Goal: Task Accomplishment & Management: Manage account settings

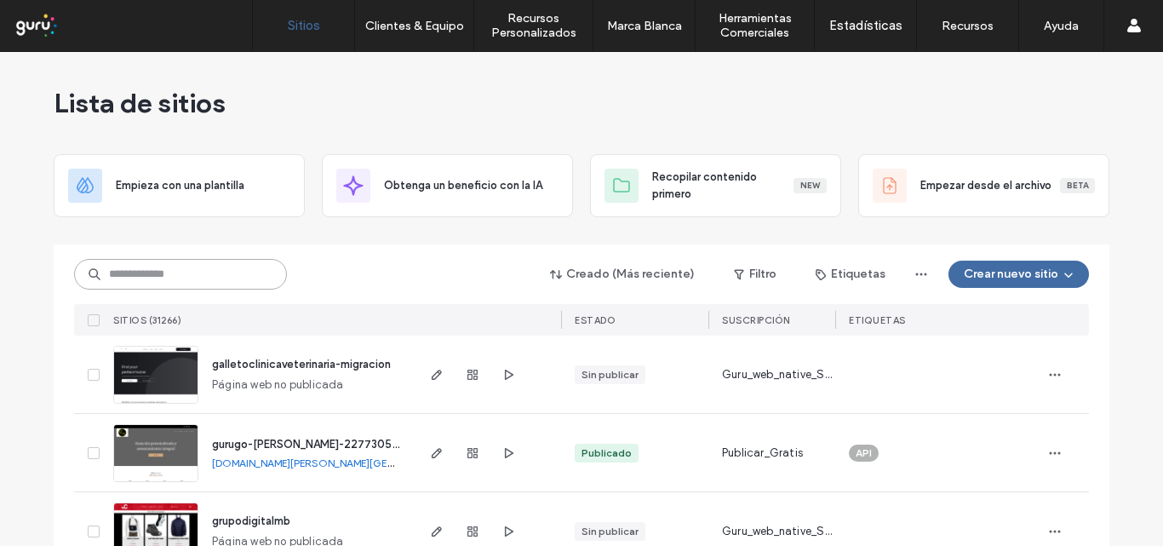
click at [156, 270] on input at bounding box center [180, 274] width 213 height 31
paste input "**********"
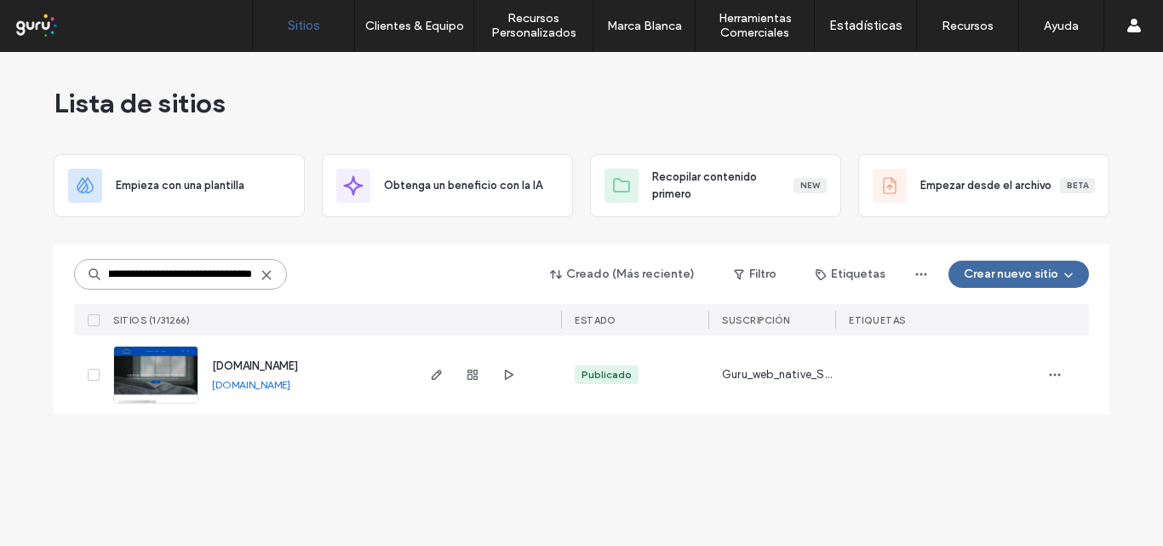
type input "**********"
click at [439, 370] on use "button" at bounding box center [437, 374] width 10 height 10
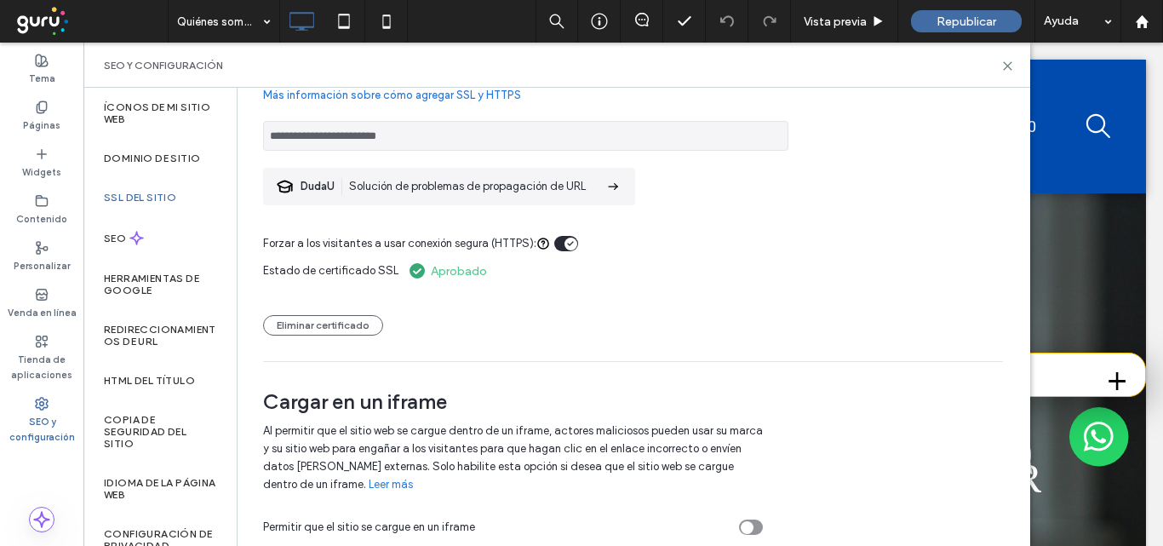
scroll to position [107, 0]
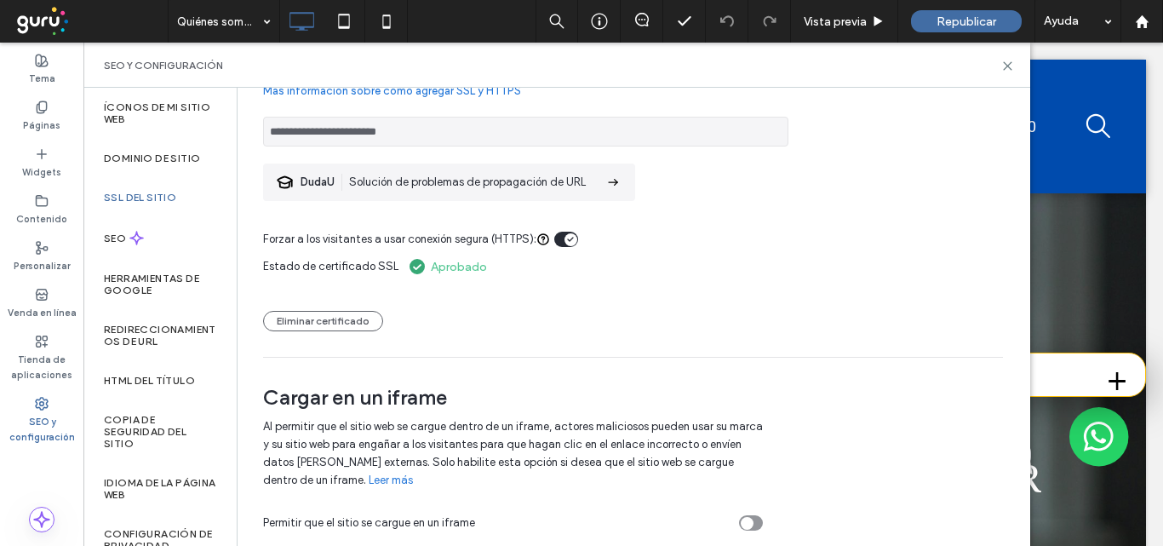
click at [164, 192] on label "SSL del sitio" at bounding box center [140, 198] width 72 height 12
click at [101, 197] on div "SSL del sitio" at bounding box center [159, 197] width 153 height 39
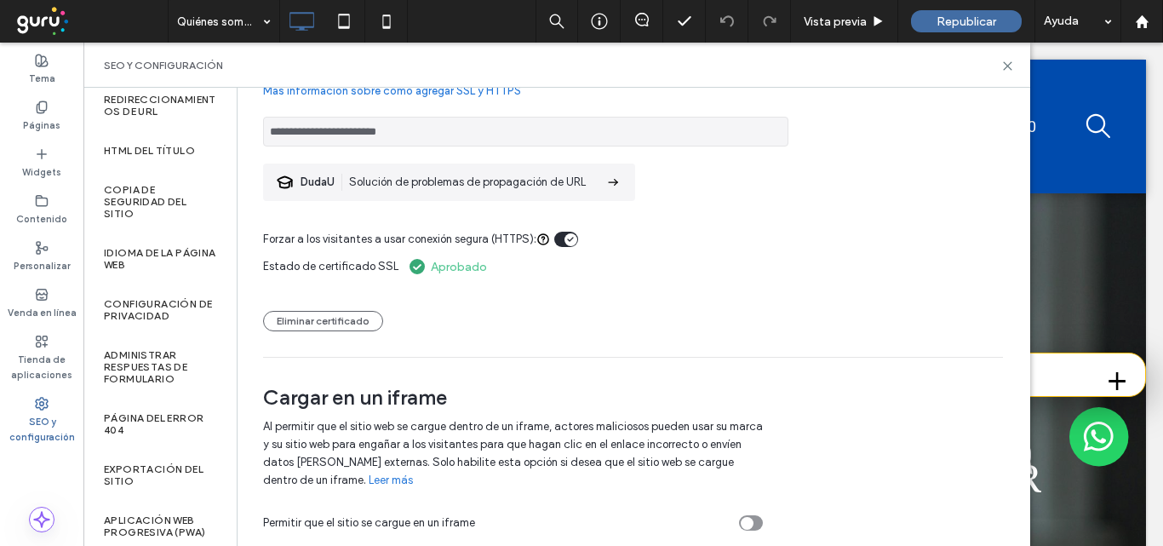
scroll to position [236, 0]
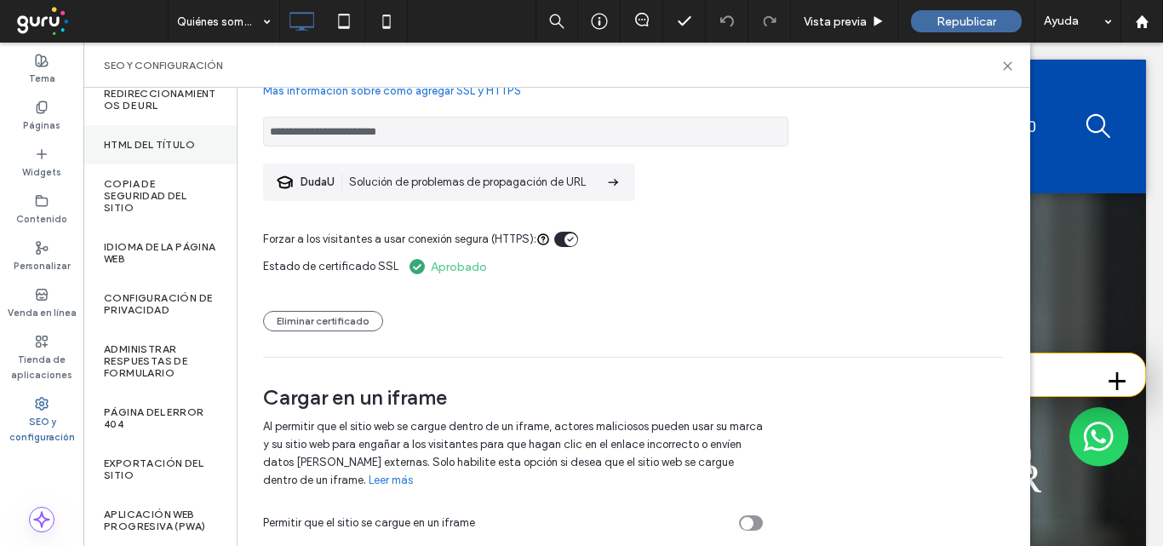
click at [140, 137] on div "HTML del título" at bounding box center [159, 144] width 153 height 39
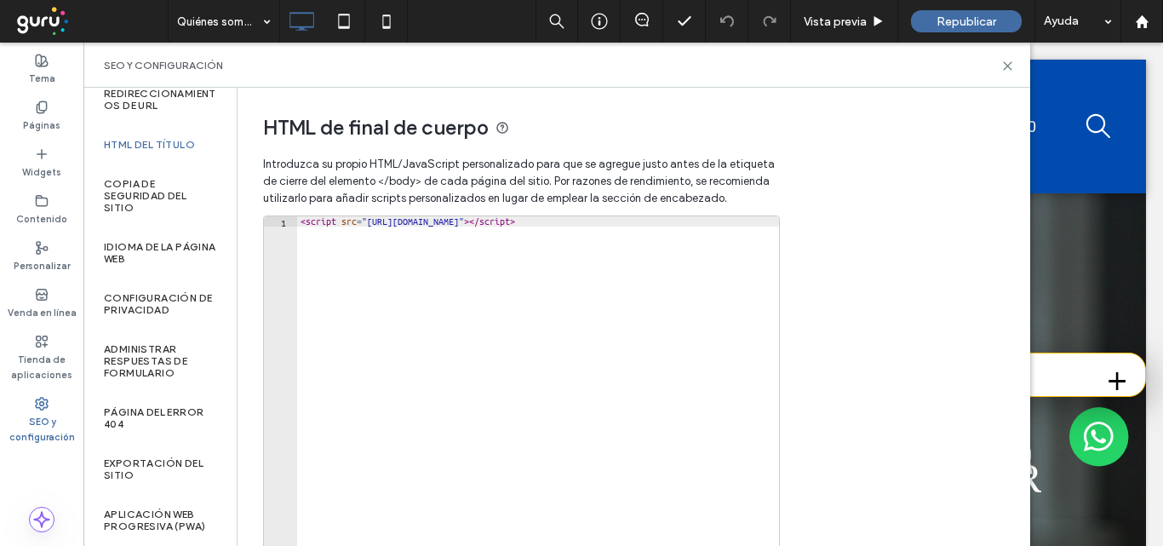
type textarea "**********"
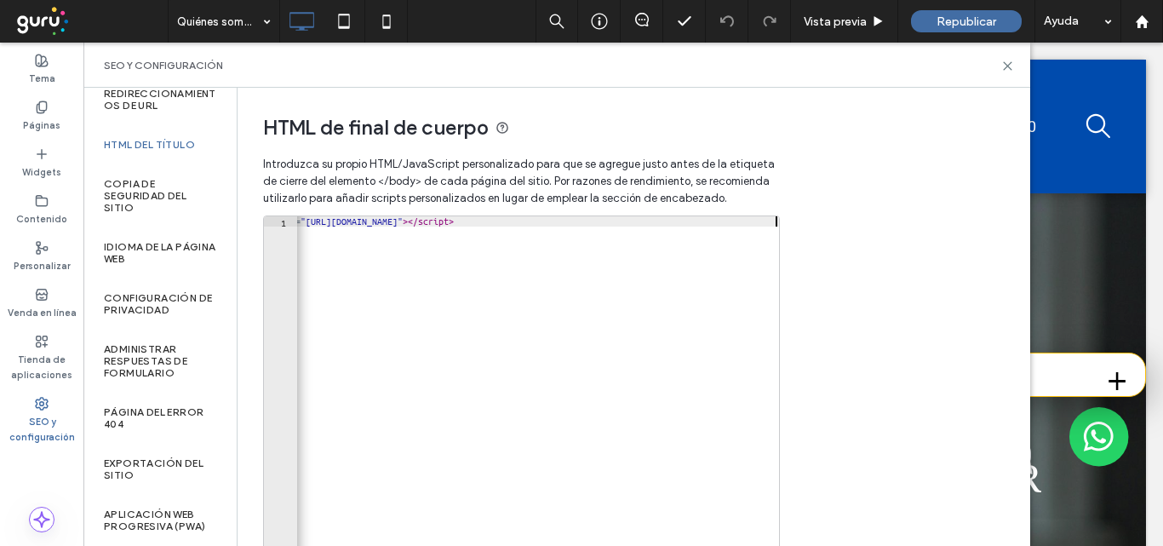
drag, startPoint x: 299, startPoint y: 227, endPoint x: 417, endPoint y: 241, distance: 119.1
click at [417, 241] on div "< script src = "https://chat.gurusoluciones.com/api/assets/chat.js?id=321237&pb…" at bounding box center [507, 389] width 543 height 346
click at [426, 239] on div "< script src = "https://chat.gurusoluciones.com/api/assets/chat.js?id=321237&pb…" at bounding box center [507, 389] width 543 height 346
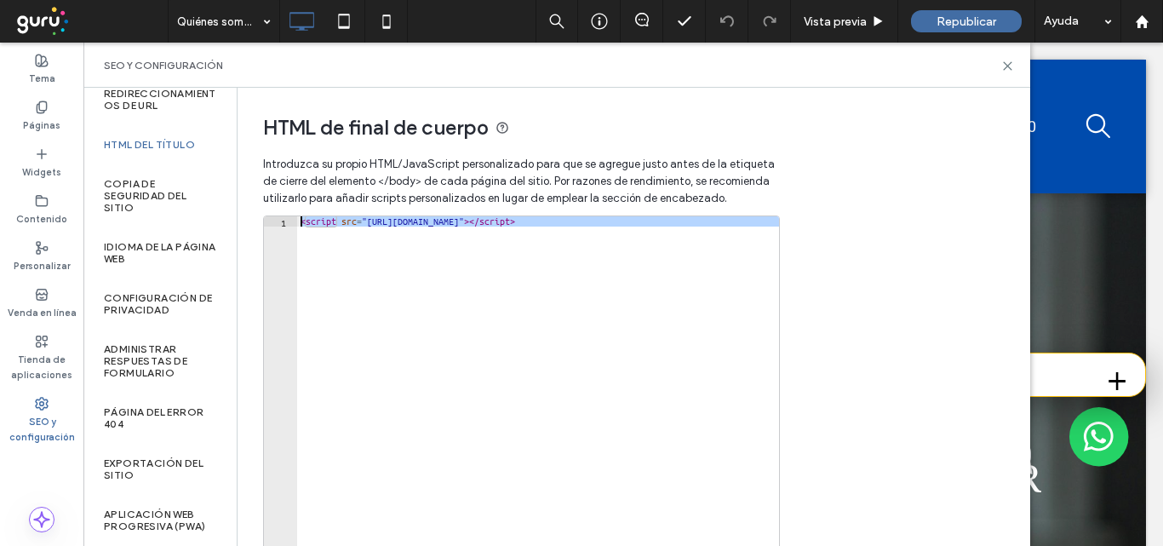
drag, startPoint x: 776, startPoint y: 220, endPoint x: 260, endPoint y: 207, distance: 516.8
click at [260, 207] on div "**********" at bounding box center [513, 361] width 552 height 546
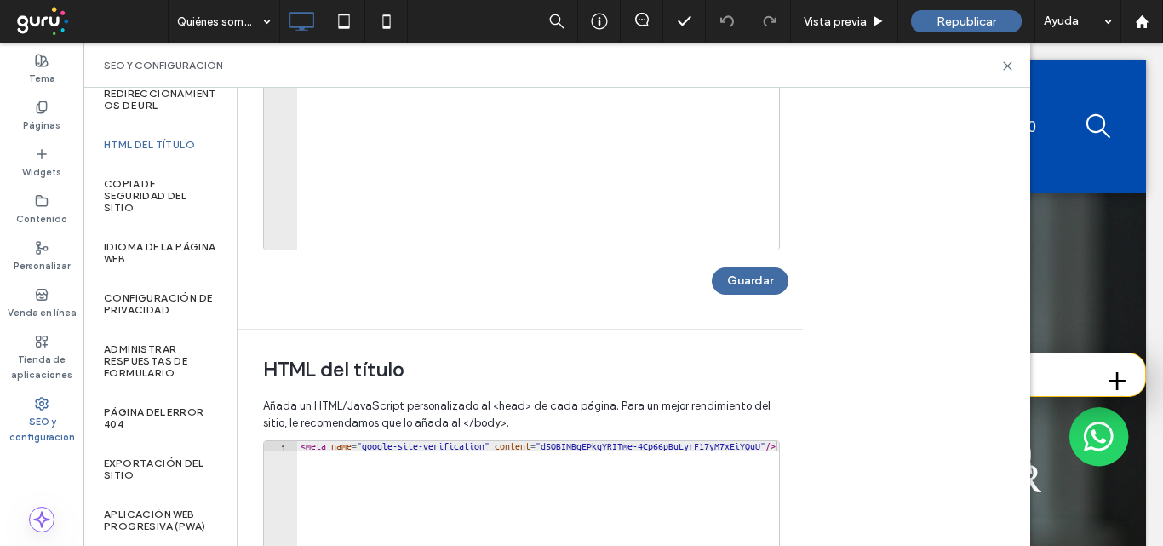
scroll to position [340, 0]
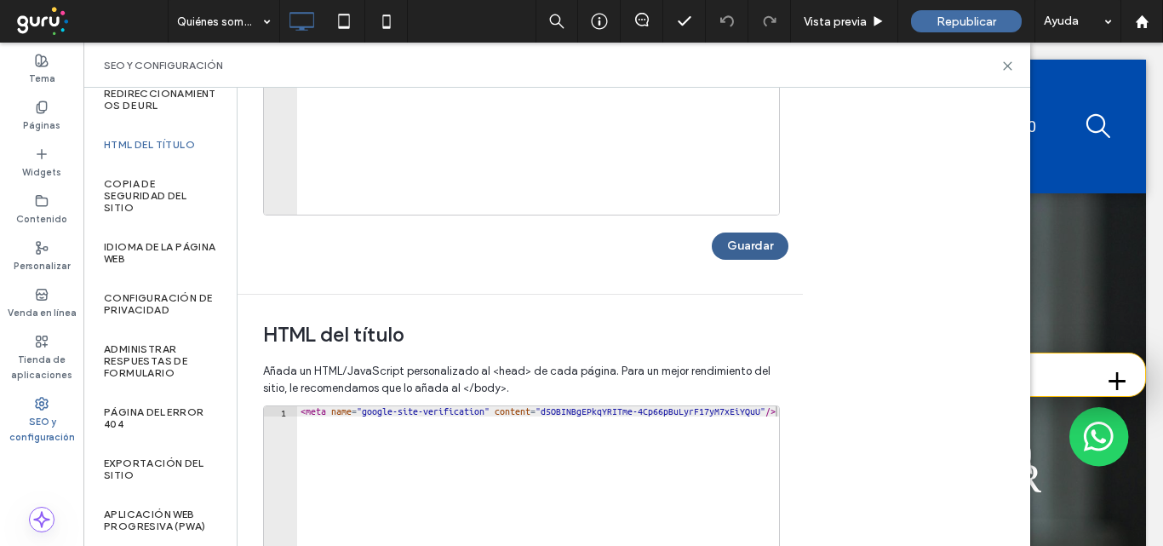
click at [753, 240] on button "Guardar" at bounding box center [750, 245] width 77 height 27
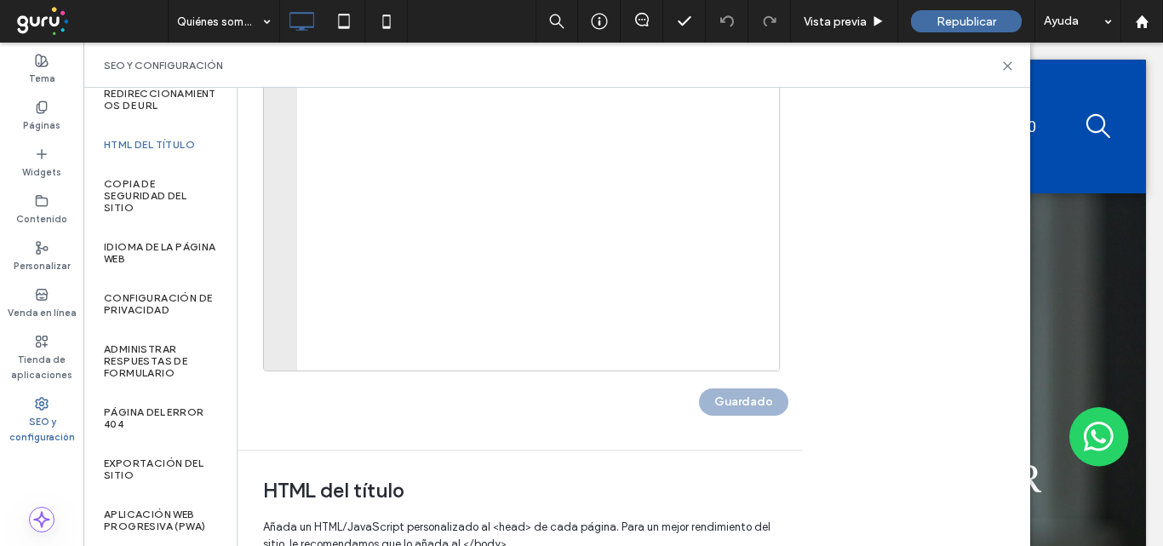
scroll to position [0, 0]
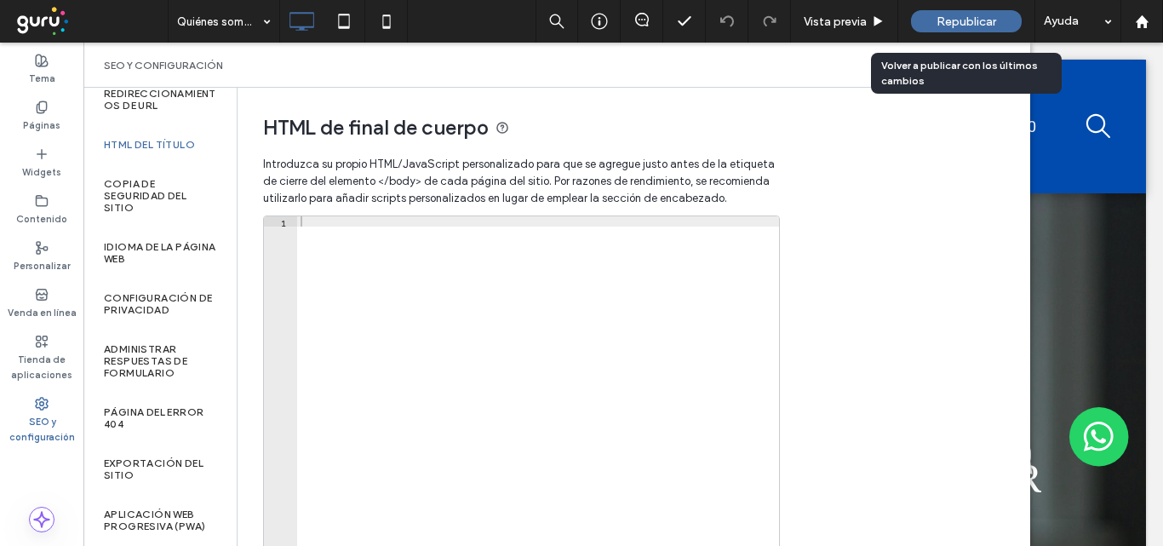
click at [948, 20] on span "Republicar" at bounding box center [966, 21] width 60 height 14
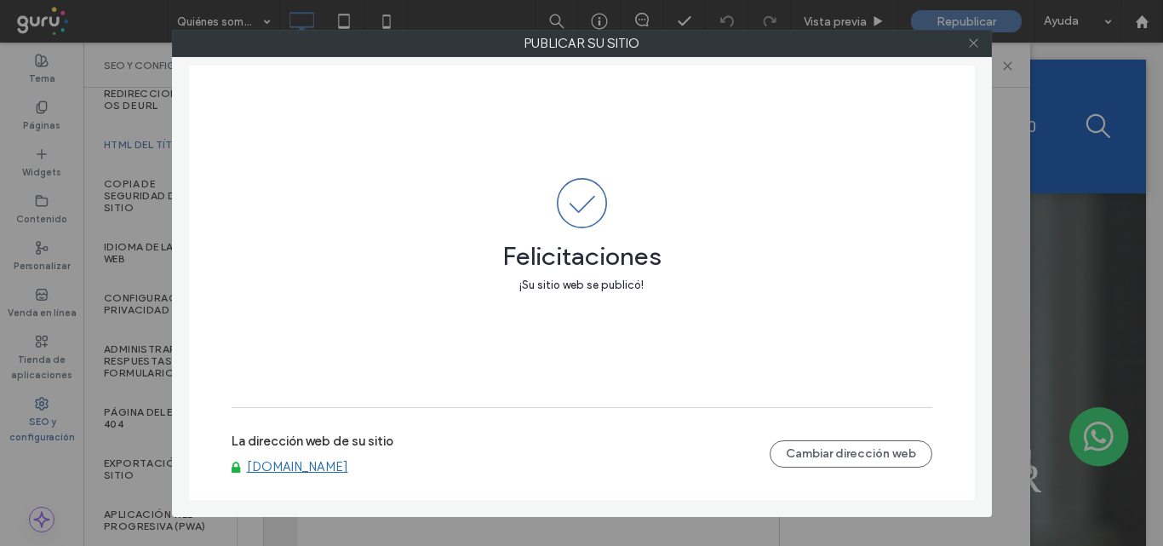
click at [971, 45] on use at bounding box center [973, 43] width 9 height 9
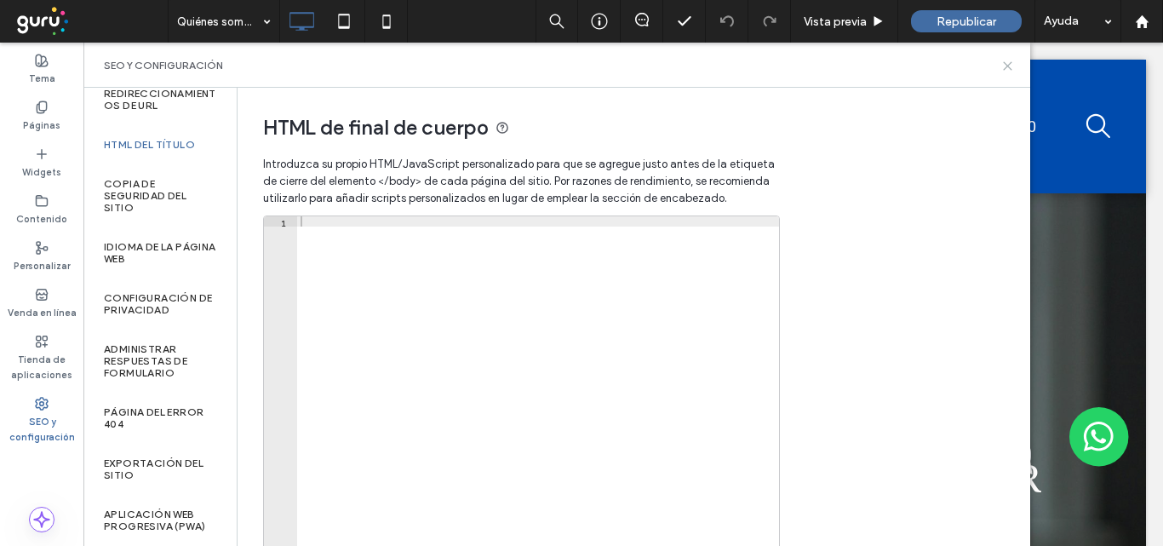
click at [1008, 67] on icon at bounding box center [1007, 66] width 13 height 13
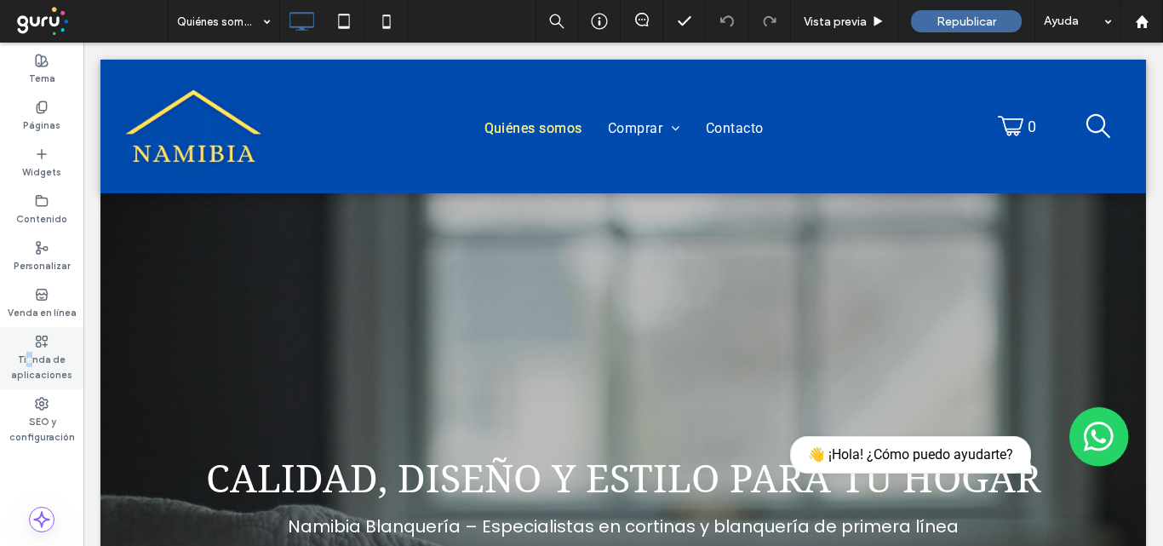
click at [31, 350] on label "Tienda de aplicaciones" at bounding box center [41, 365] width 83 height 34
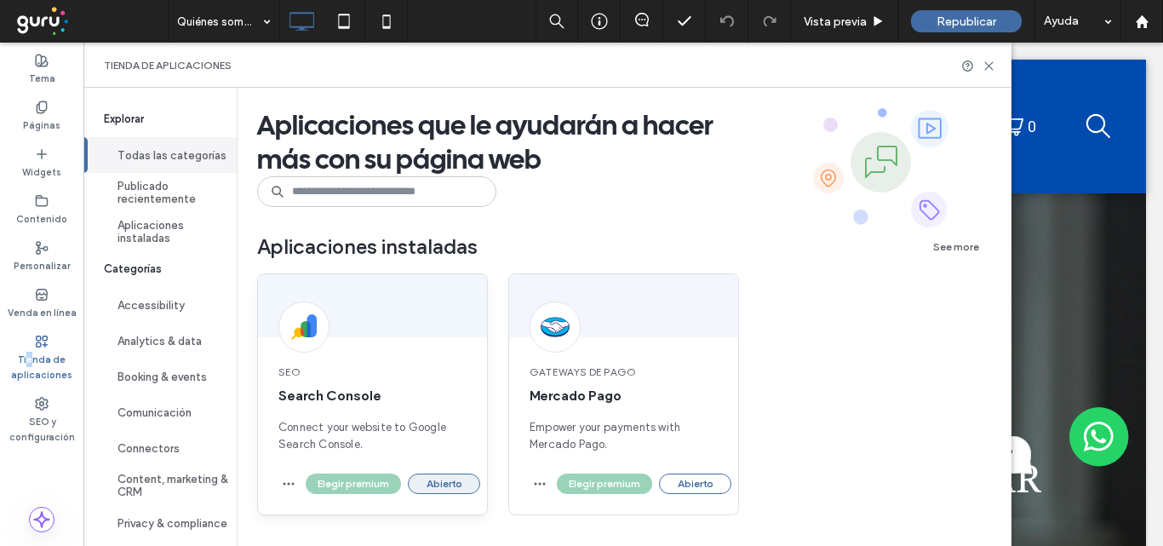
click at [433, 486] on button "Abierto" at bounding box center [444, 483] width 72 height 20
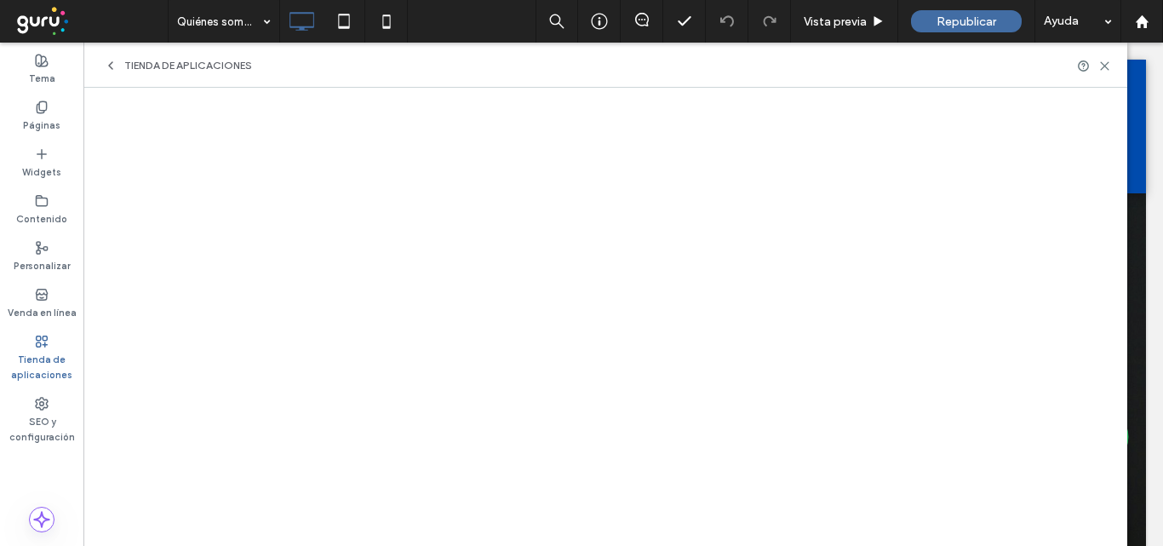
click at [26, 347] on div "Tienda de aplicaciones" at bounding box center [41, 358] width 83 height 62
click at [1101, 66] on icon at bounding box center [1104, 66] width 13 height 13
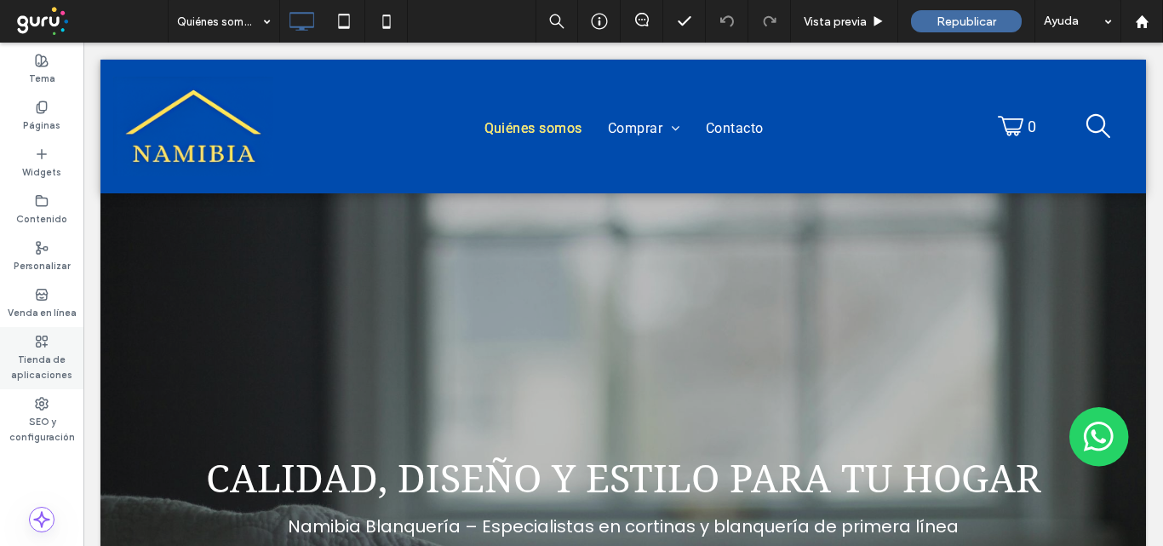
click at [50, 356] on label "Tienda de aplicaciones" at bounding box center [41, 365] width 83 height 34
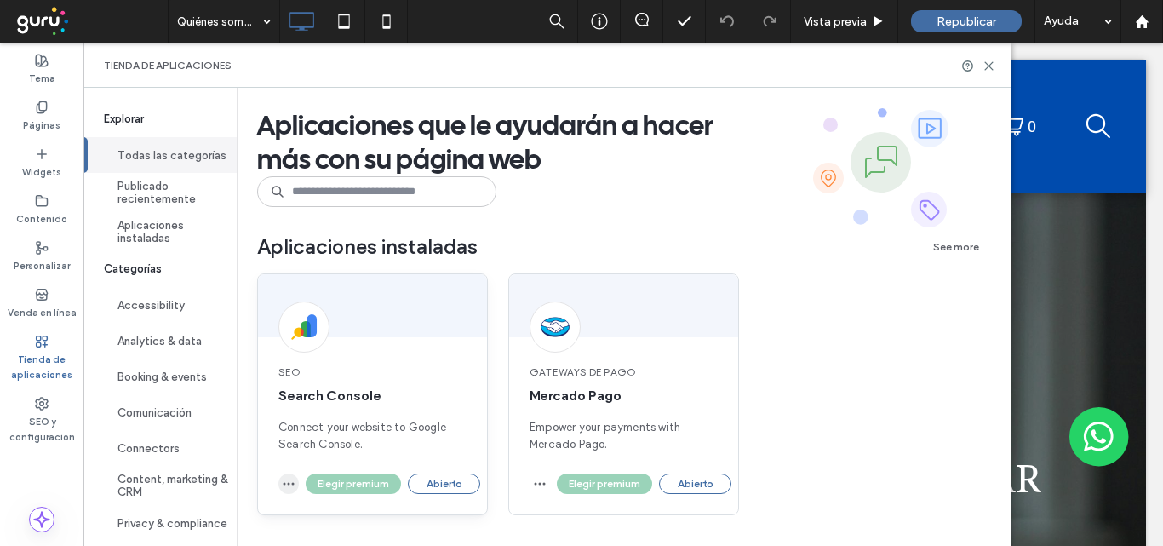
click at [284, 483] on use "button" at bounding box center [288, 484] width 11 height 3
click at [349, 444] on span "Desinstalar aplicación" at bounding box center [351, 442] width 116 height 17
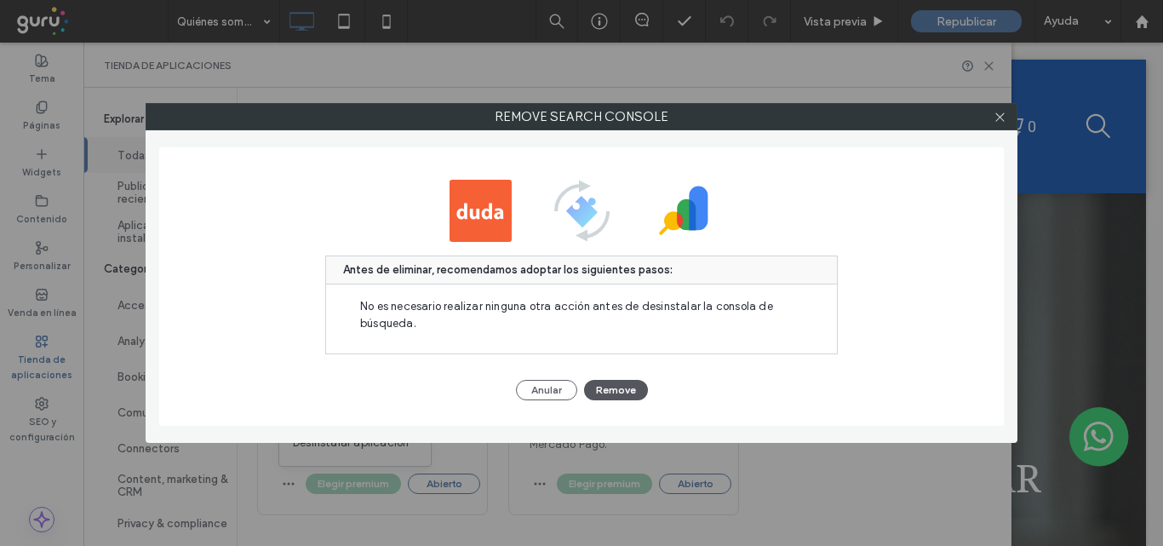
click at [603, 384] on button "Remove" at bounding box center [616, 390] width 64 height 20
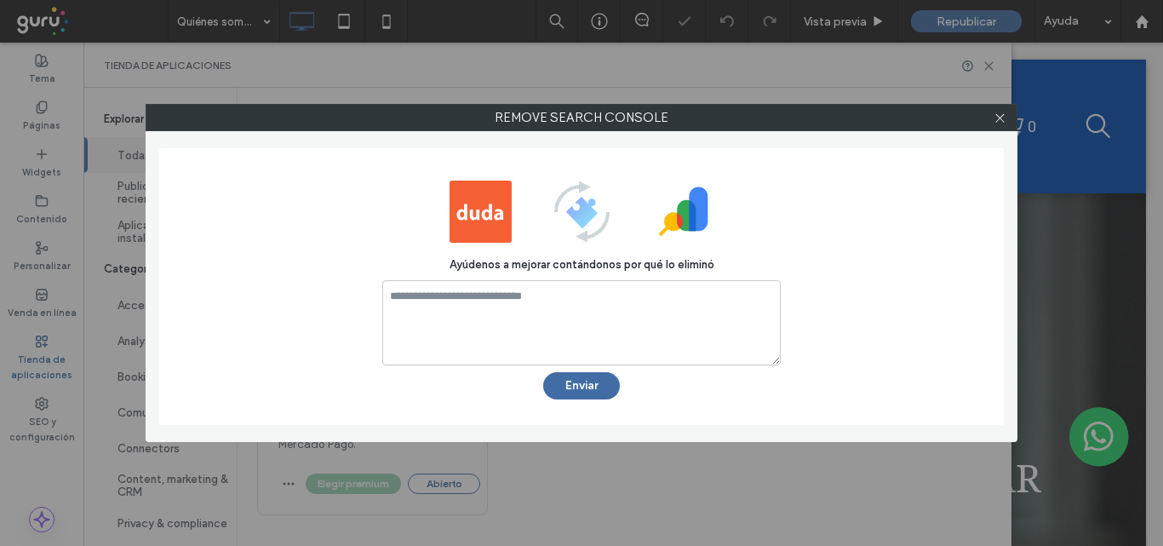
click at [603, 384] on button "Enviar" at bounding box center [581, 385] width 77 height 27
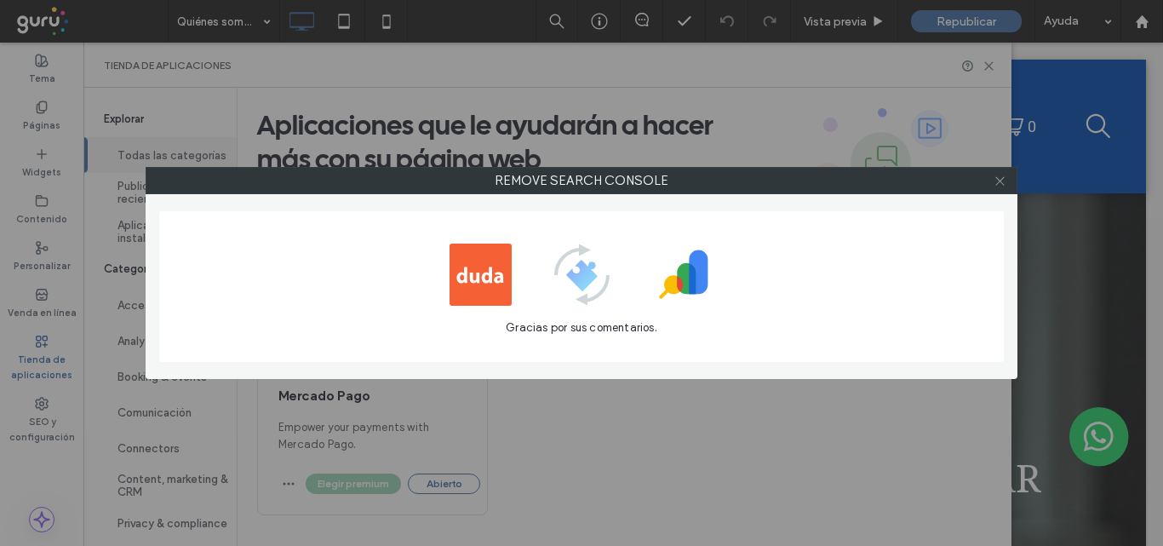
click at [998, 177] on icon at bounding box center [999, 180] width 13 height 13
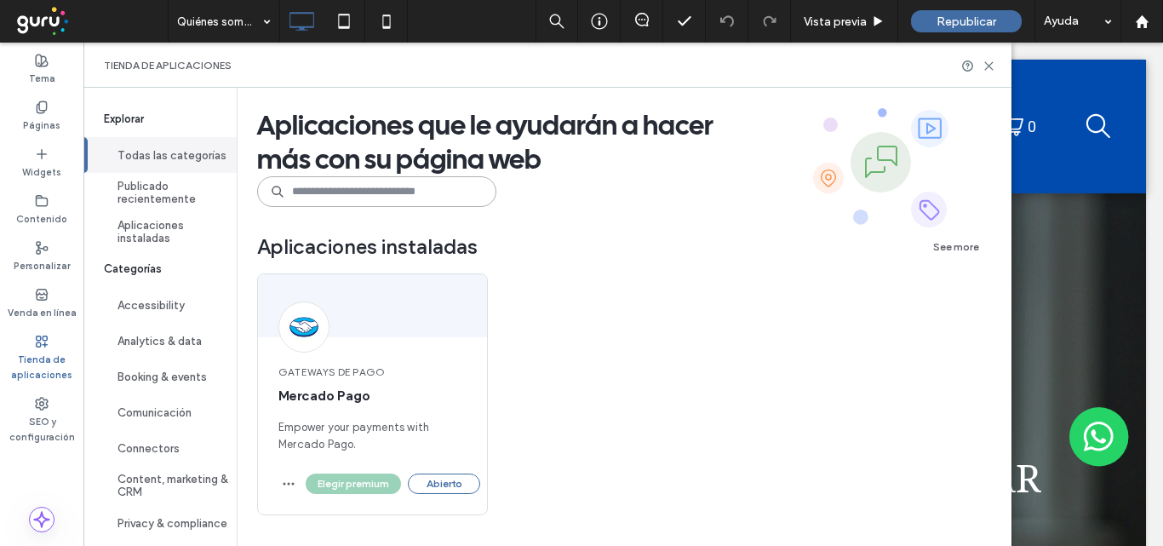
click at [333, 189] on input at bounding box center [376, 191] width 239 height 31
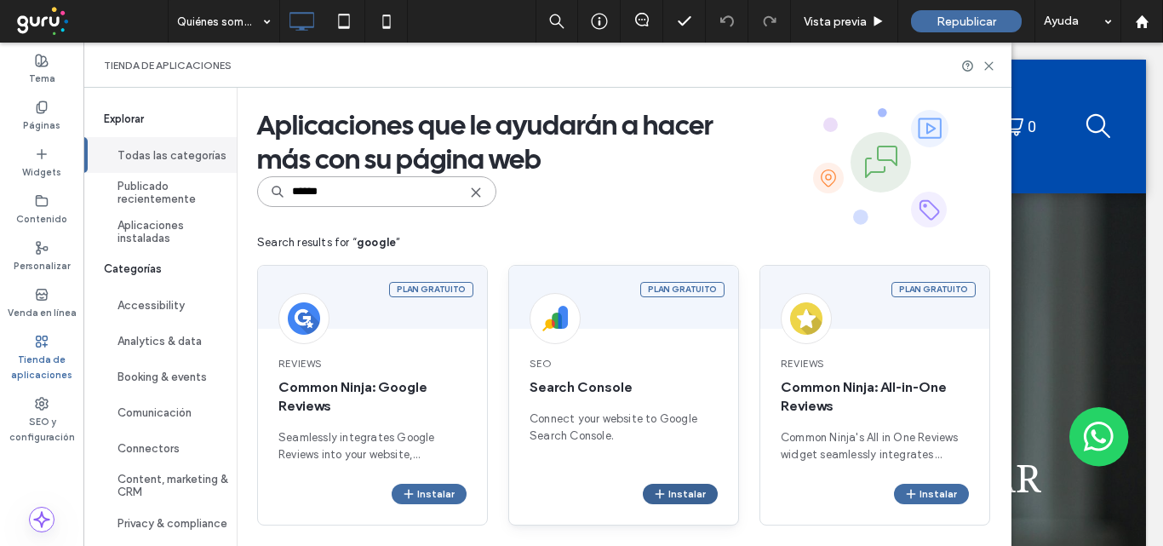
type input "******"
click at [661, 496] on icon "button" at bounding box center [660, 494] width 14 height 14
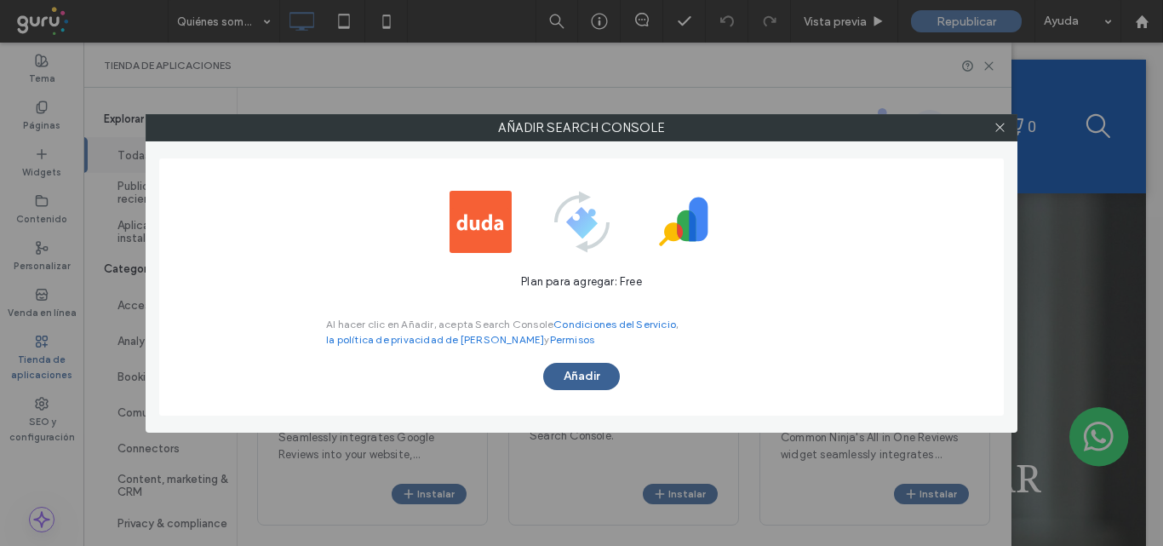
click at [563, 375] on button "Añadir" at bounding box center [581, 376] width 77 height 27
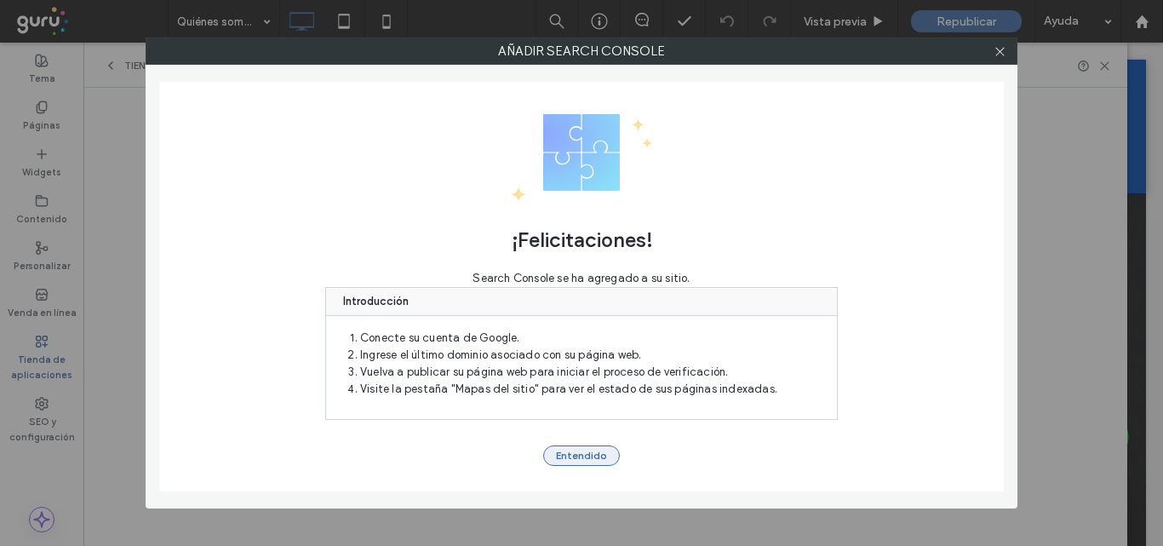
click at [582, 456] on button "Entendido" at bounding box center [581, 455] width 77 height 20
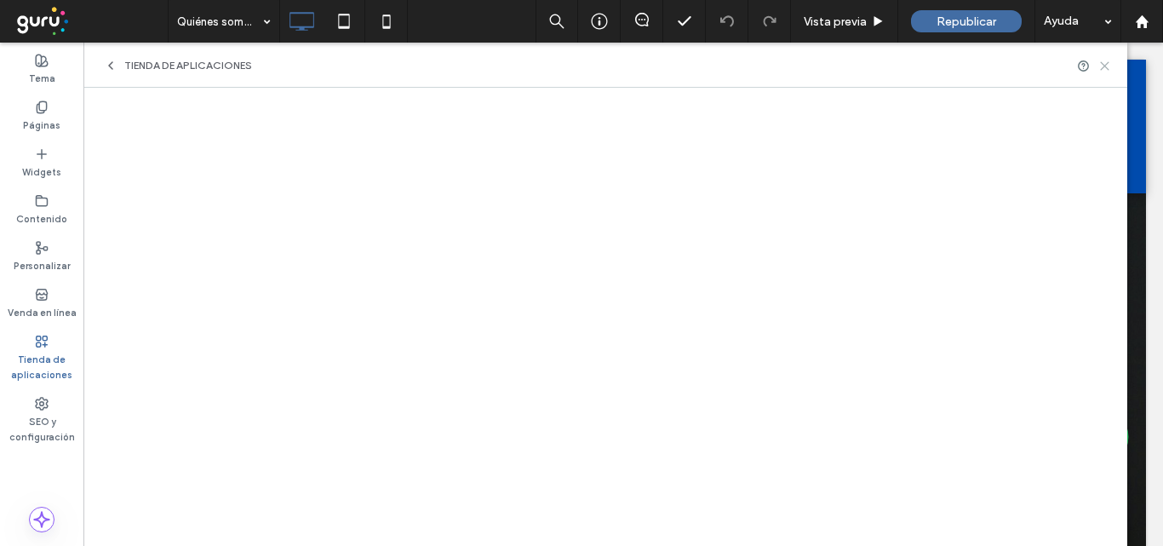
click at [1101, 62] on use at bounding box center [1105, 66] width 8 height 8
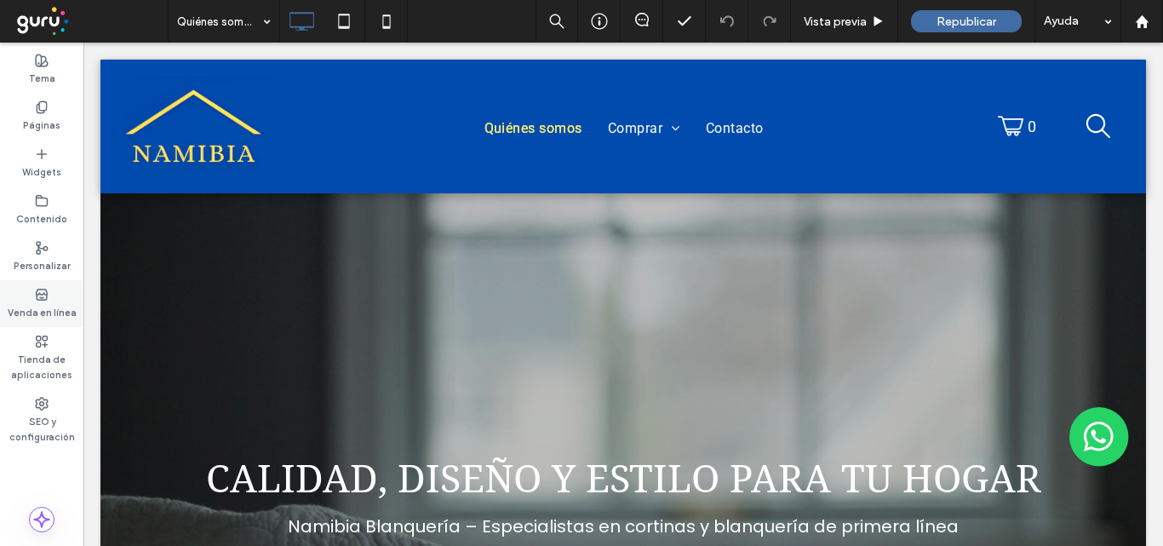
click at [43, 295] on icon at bounding box center [42, 295] width 14 height 14
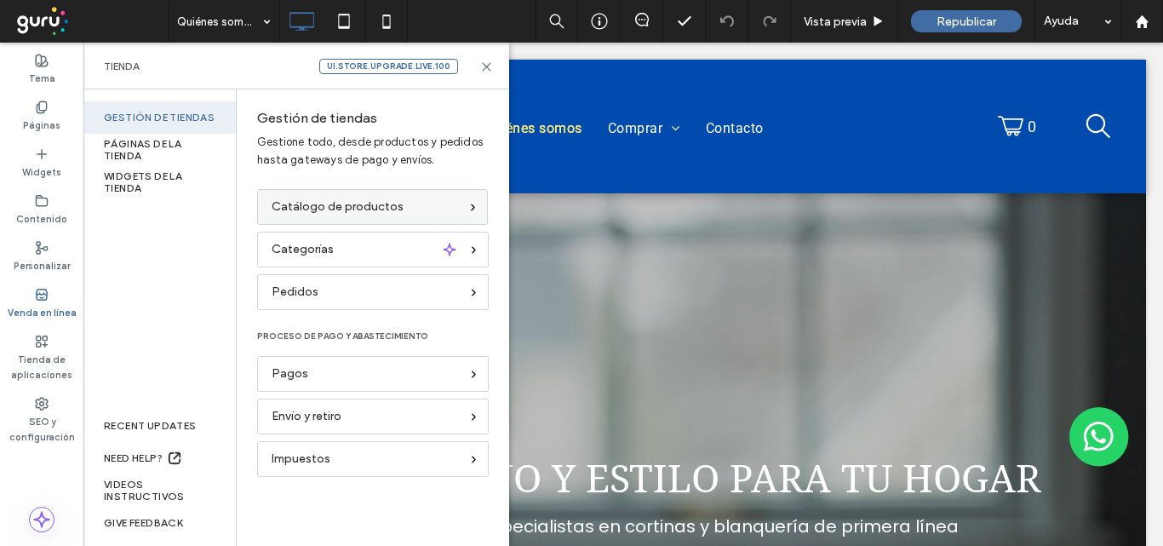
click at [403, 200] on div "Catálogo de productos" at bounding box center [365, 206] width 187 height 19
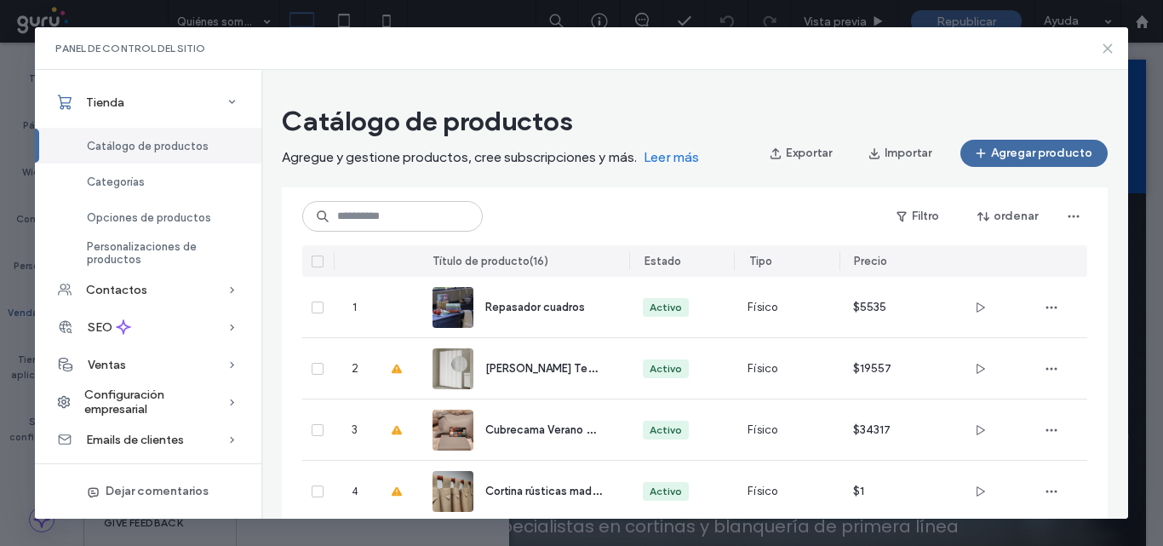
click at [1107, 51] on icon at bounding box center [1108, 49] width 14 height 14
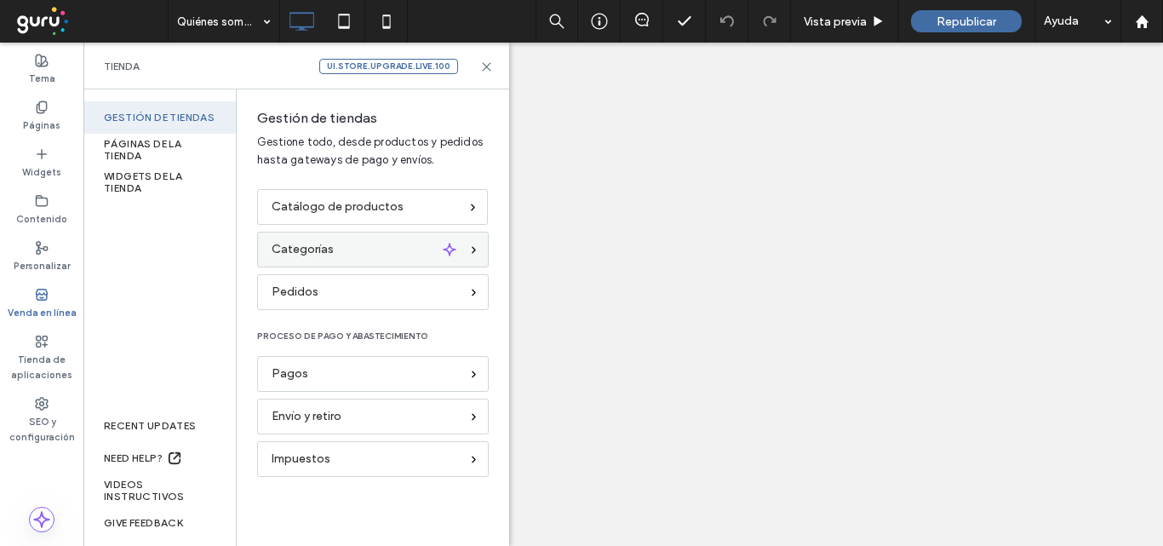
click at [352, 250] on div "Categorías" at bounding box center [366, 249] width 188 height 19
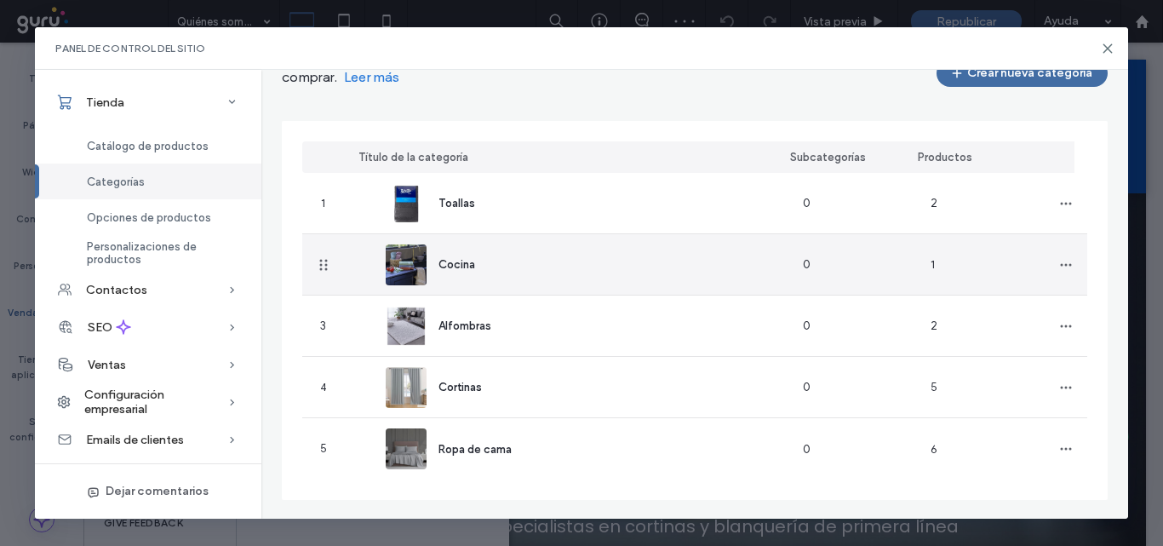
scroll to position [100, 0]
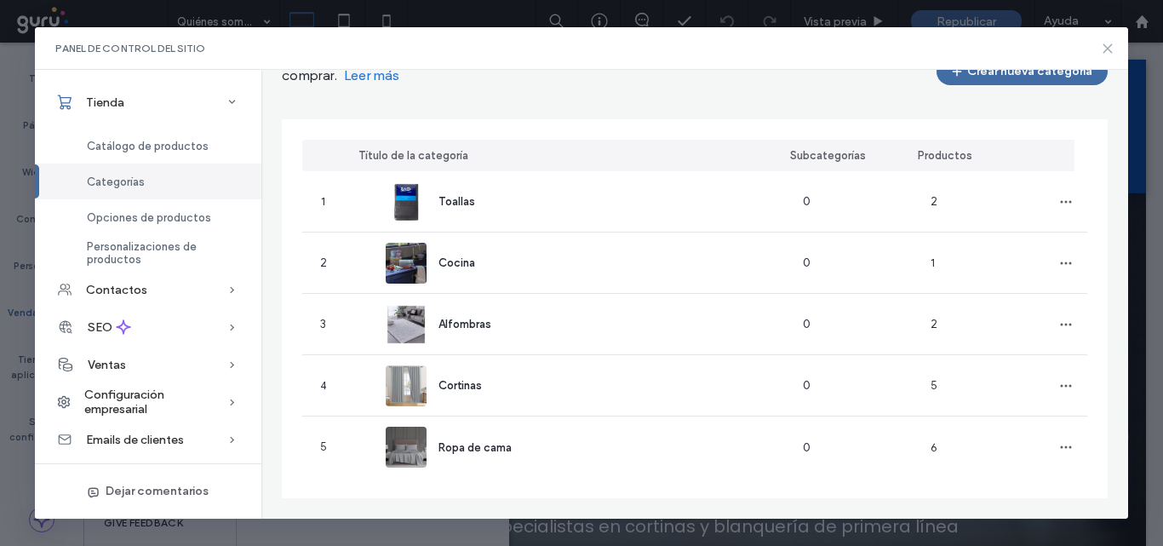
click at [1107, 43] on icon at bounding box center [1108, 49] width 14 height 14
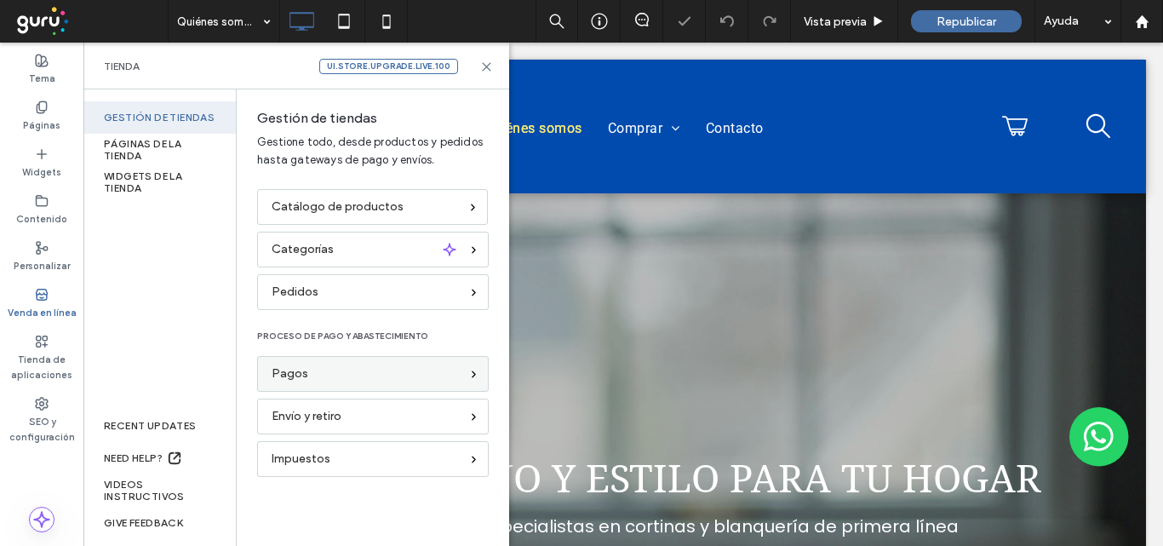
scroll to position [0, 0]
click at [355, 375] on div "Pagos" at bounding box center [366, 373] width 188 height 19
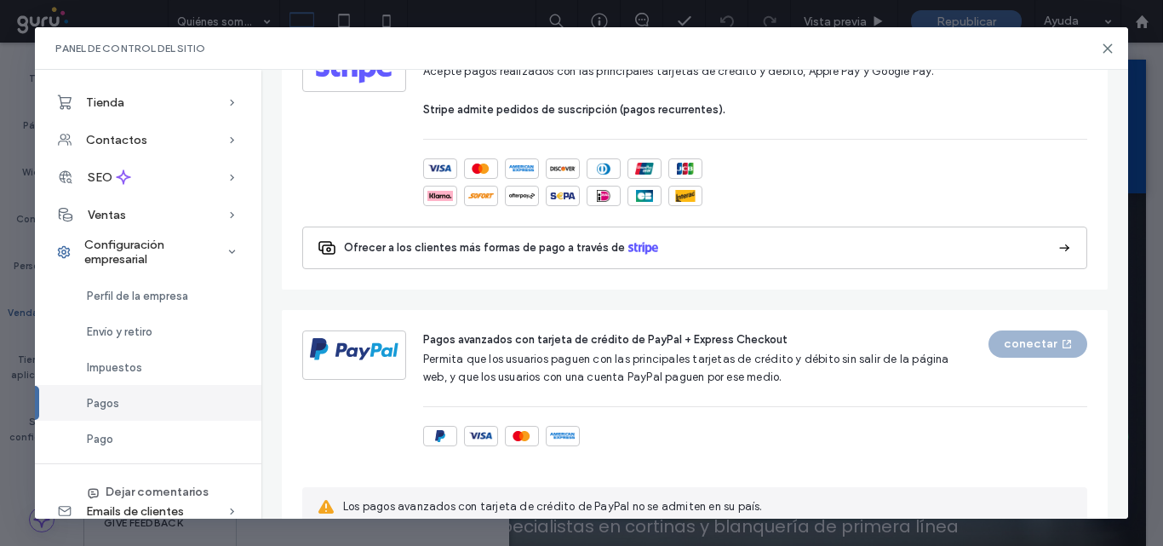
scroll to position [596, 0]
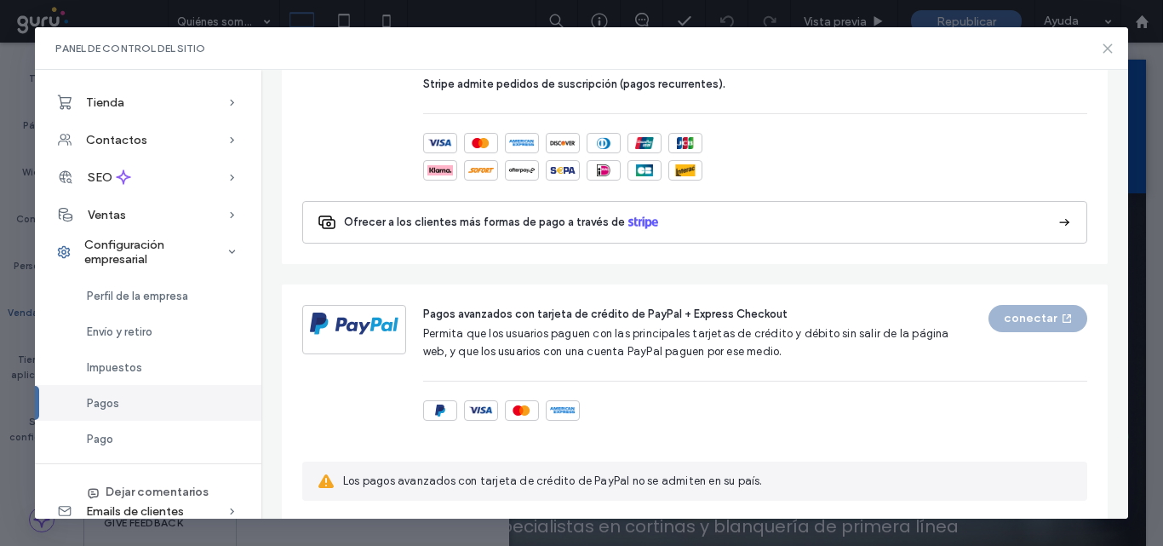
click at [1109, 49] on icon at bounding box center [1108, 49] width 14 height 14
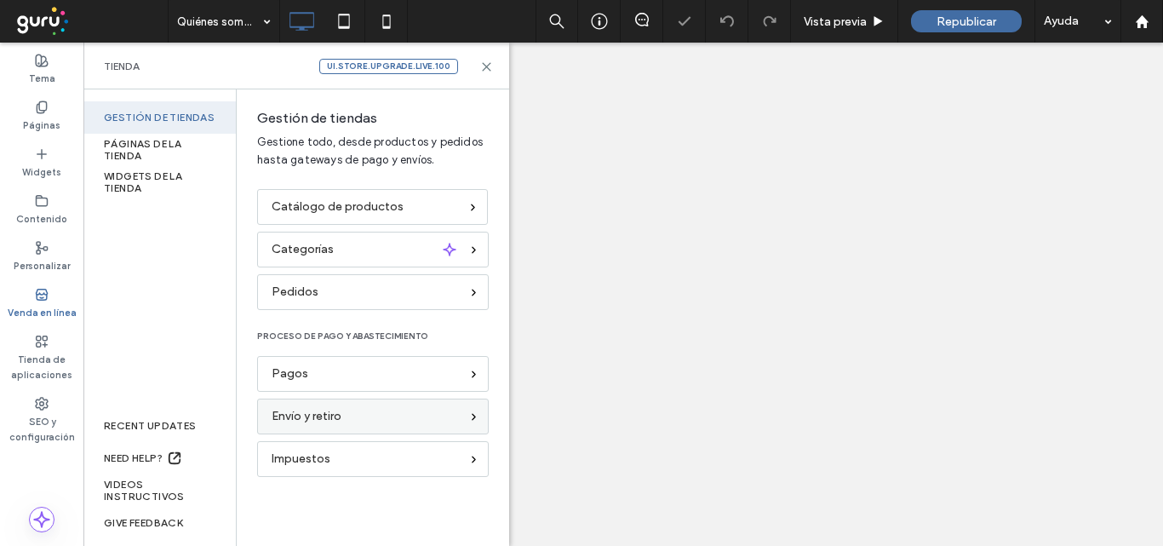
click at [323, 409] on span "Envío y retiro" at bounding box center [307, 416] width 70 height 19
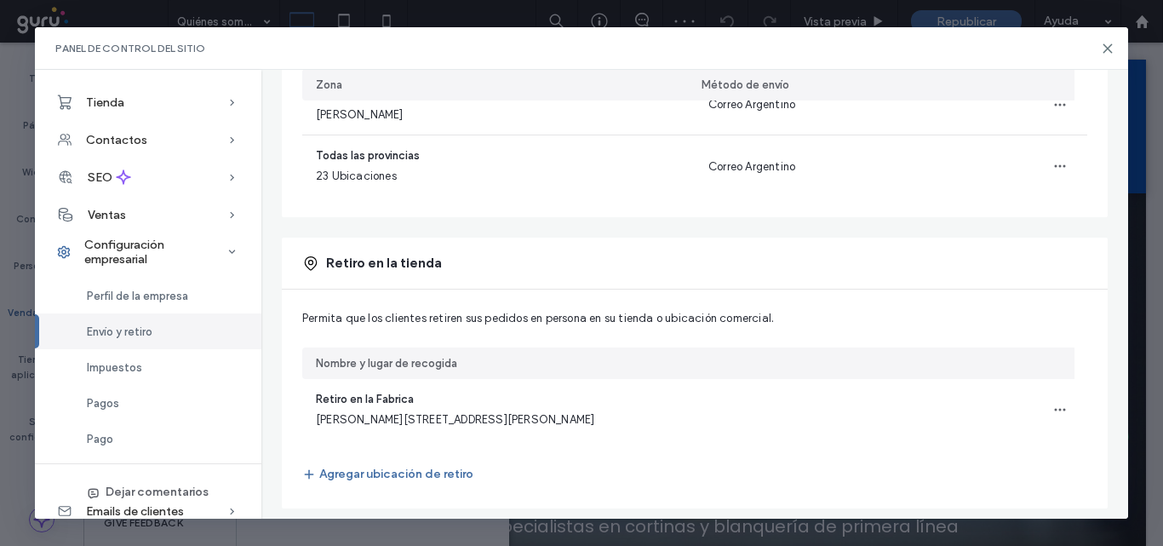
scroll to position [300, 0]
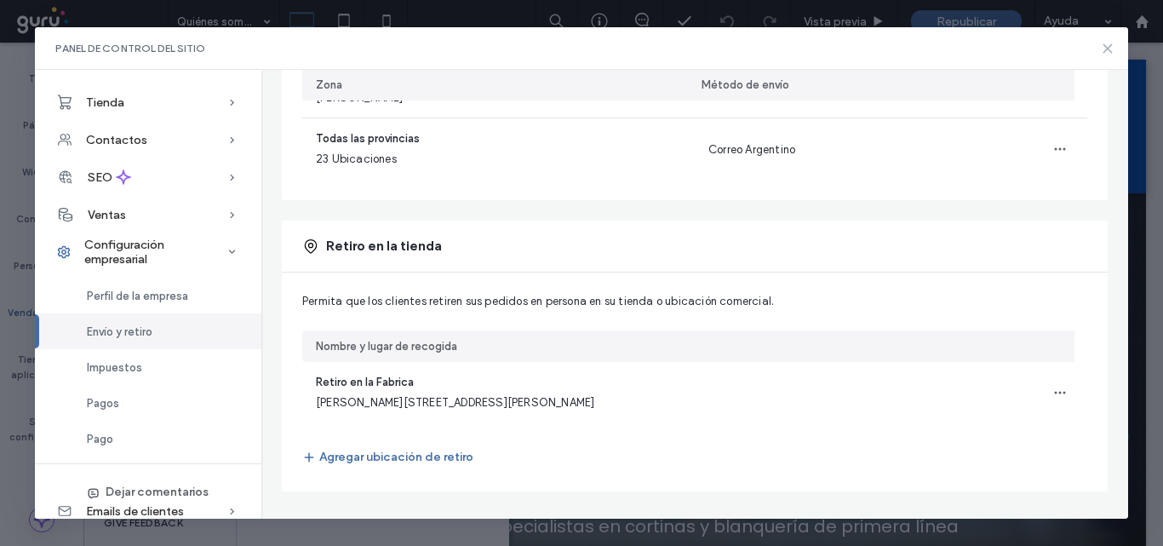
click at [1109, 46] on use at bounding box center [1107, 48] width 8 height 8
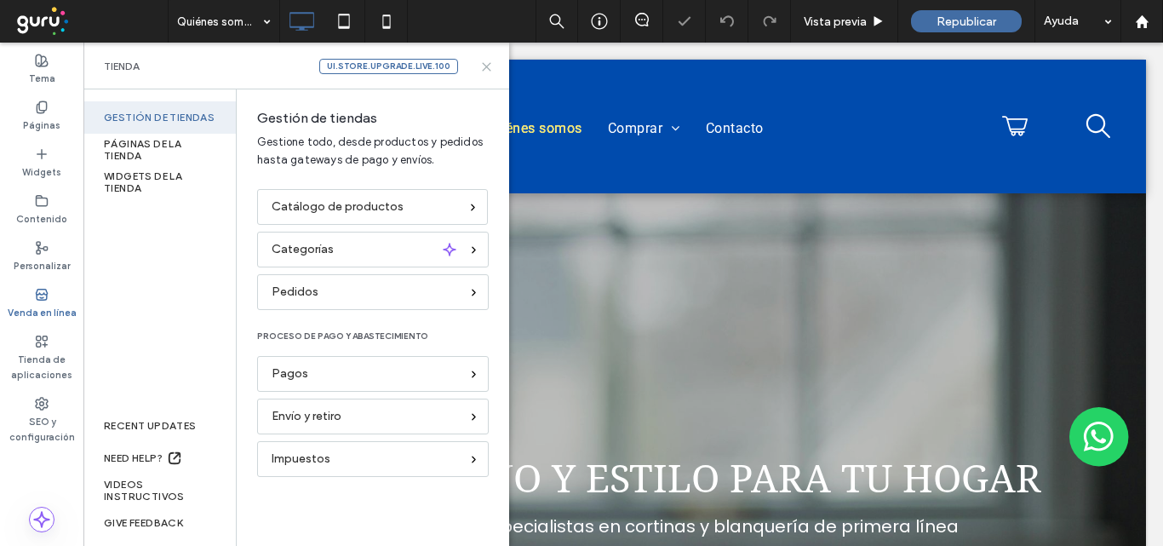
scroll to position [0, 0]
drag, startPoint x: 0, startPoint y: 0, endPoint x: 381, endPoint y: 67, distance: 387.2
click at [483, 66] on icon at bounding box center [486, 66] width 13 height 13
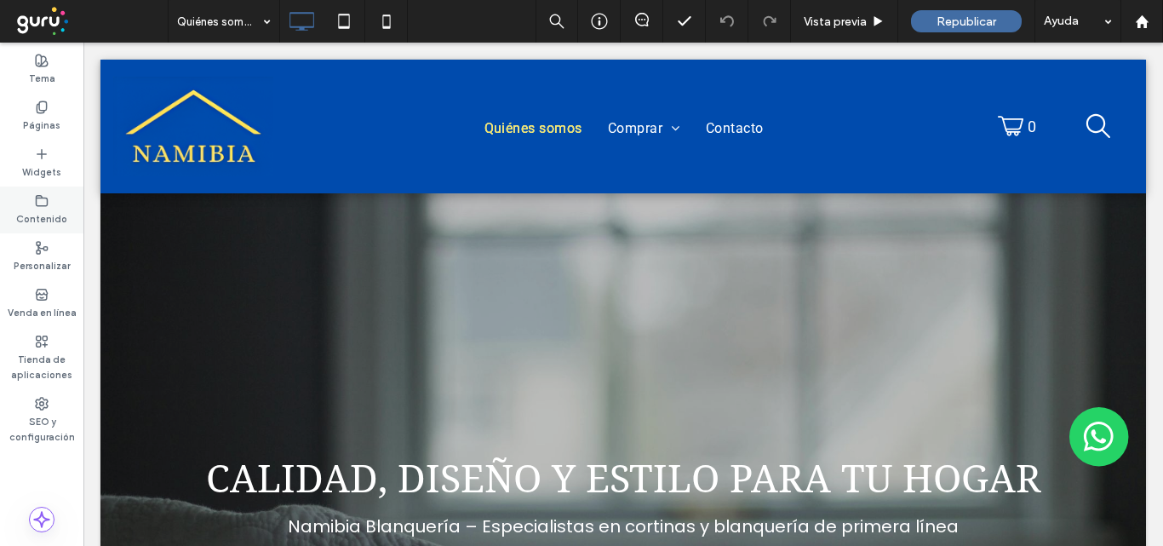
click at [37, 197] on icon at bounding box center [42, 201] width 14 height 14
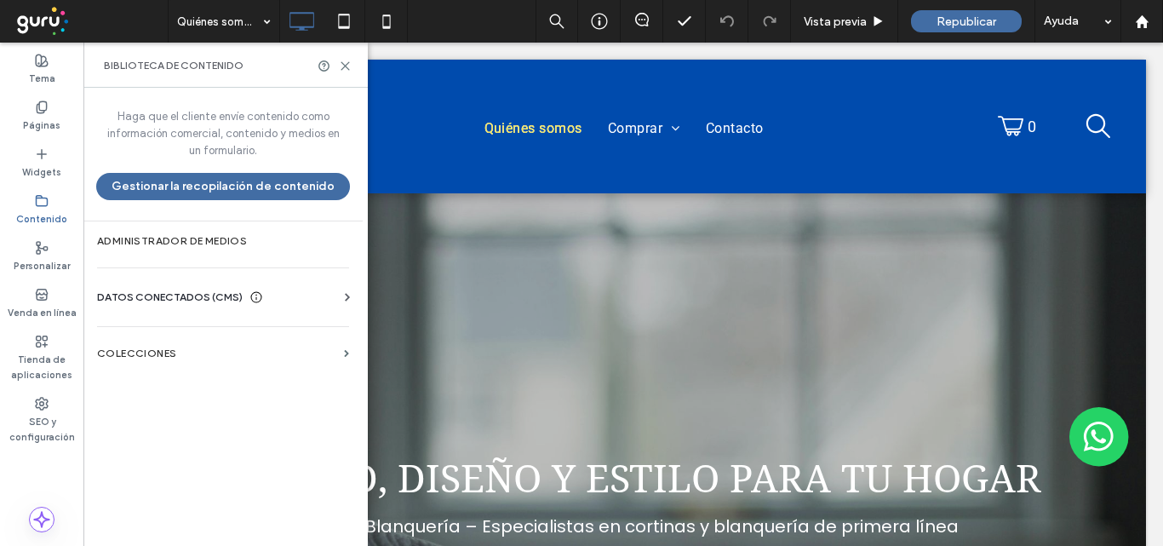
click at [163, 296] on span "DATOS CONECTADOS (CMS)" at bounding box center [170, 297] width 146 height 17
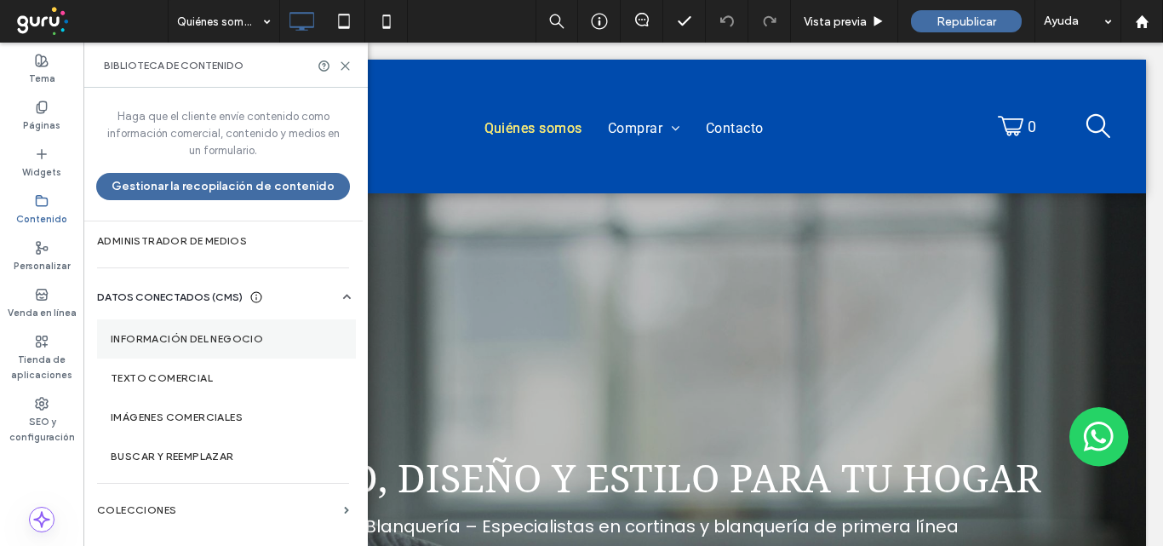
click at [163, 340] on label "Información del negocio" at bounding box center [227, 339] width 232 height 12
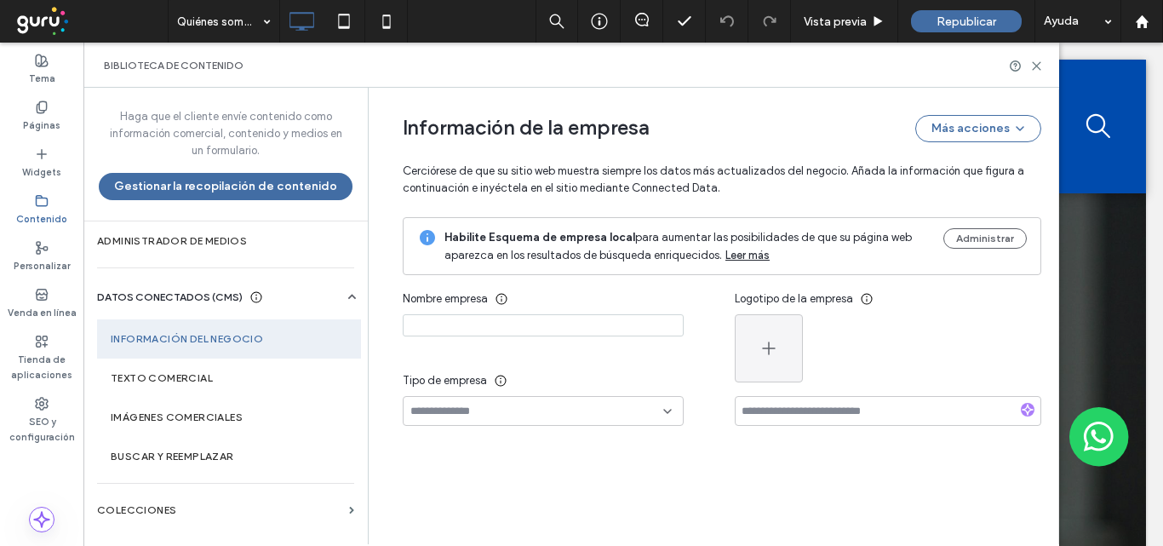
type input "**********"
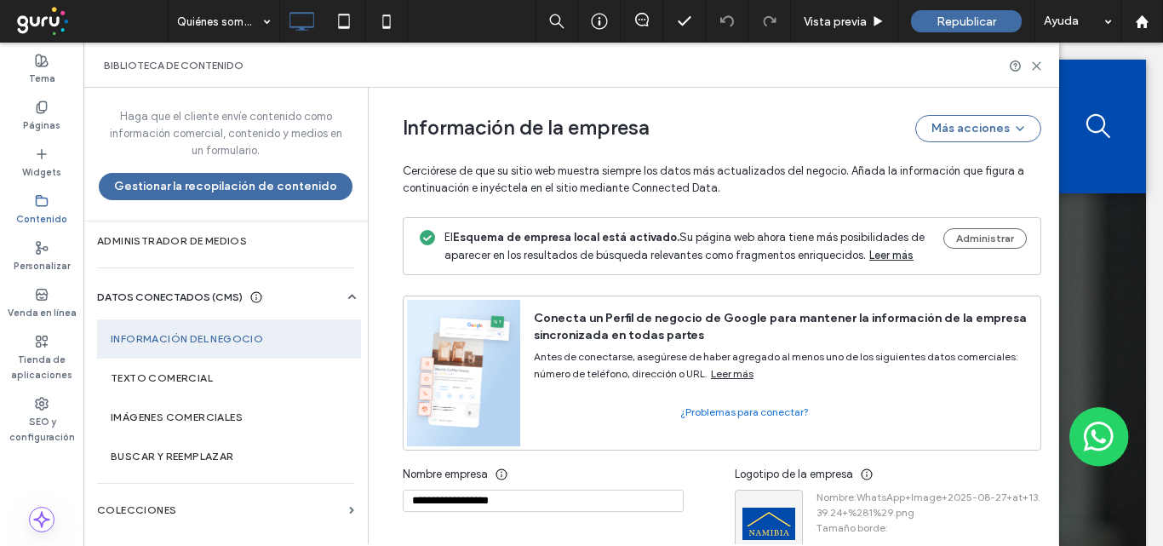
scroll to position [300, 0]
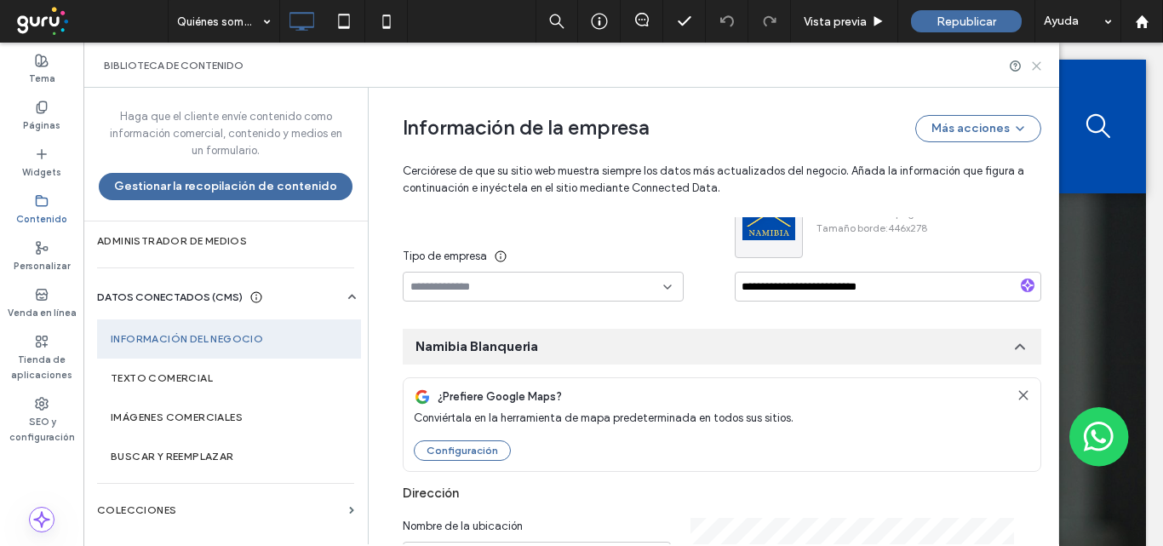
click at [1034, 66] on icon at bounding box center [1036, 66] width 13 height 13
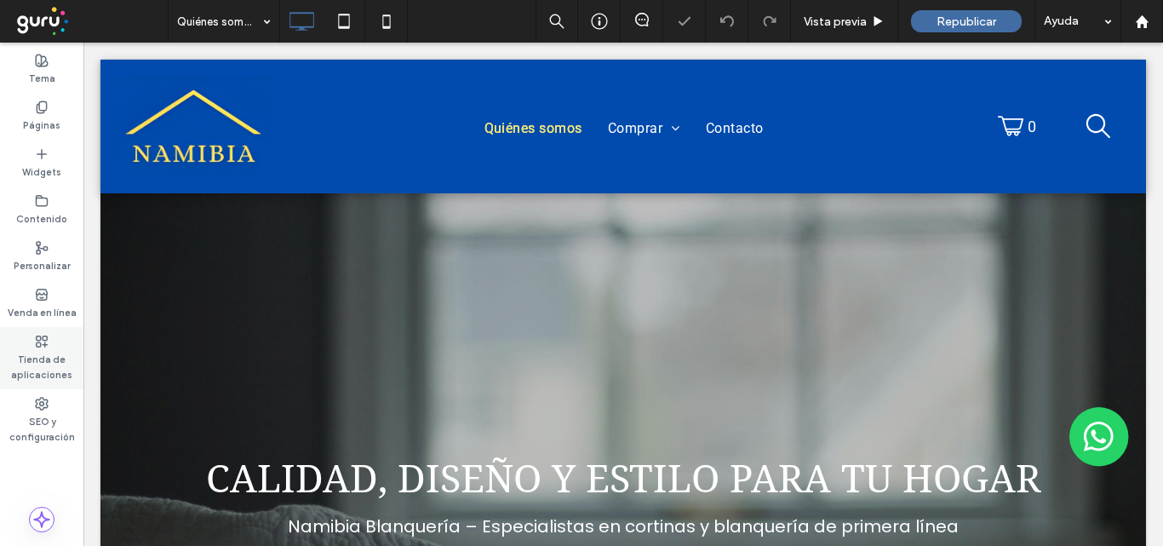
click at [32, 348] on label "Tienda de aplicaciones" at bounding box center [41, 365] width 83 height 34
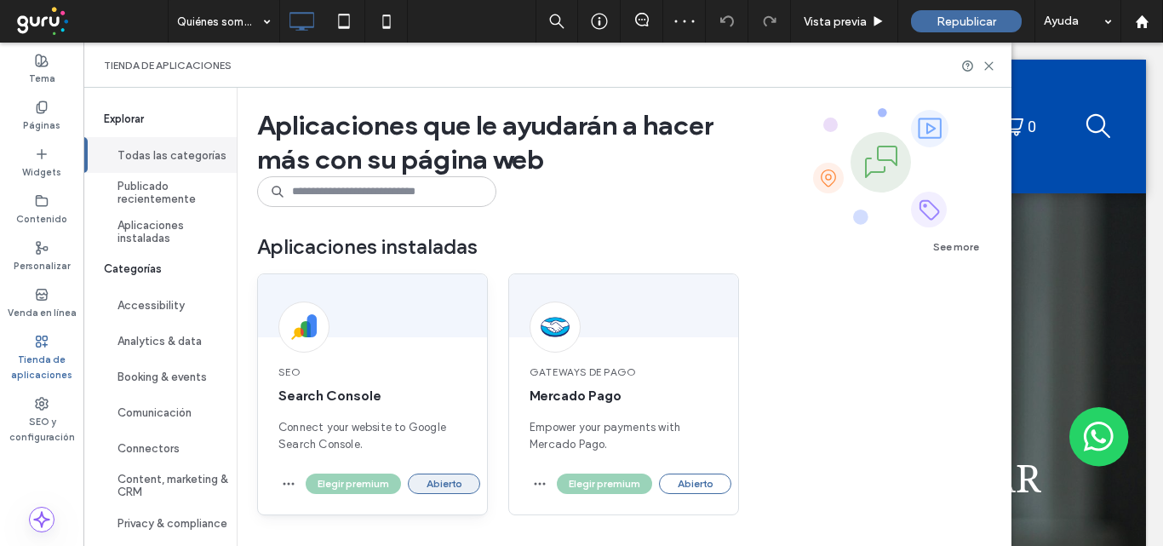
click at [441, 484] on button "Abierto" at bounding box center [444, 483] width 72 height 20
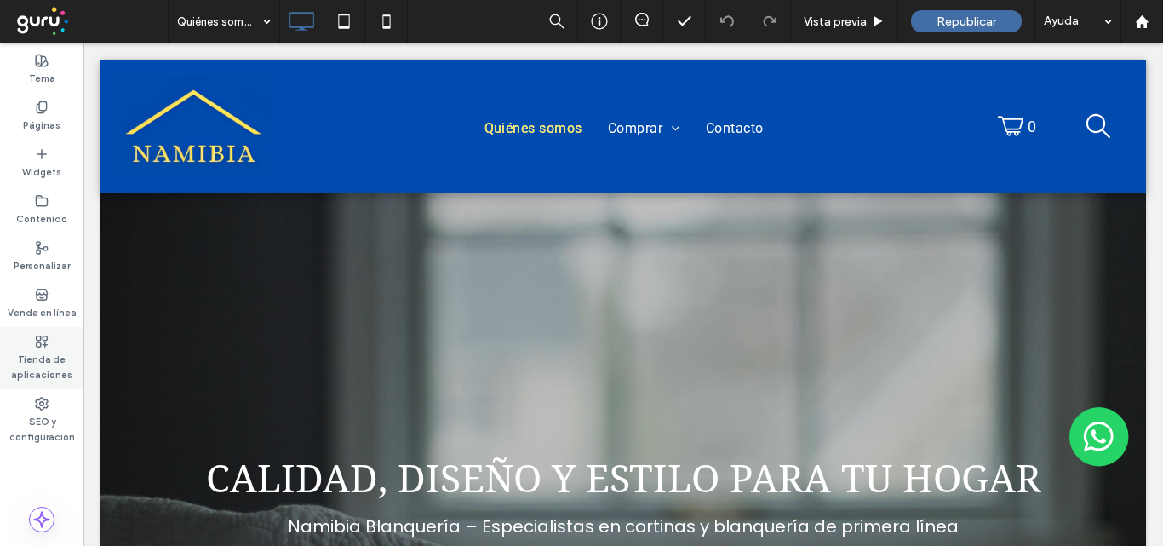
click at [55, 346] on div "Tienda de aplicaciones" at bounding box center [41, 358] width 83 height 62
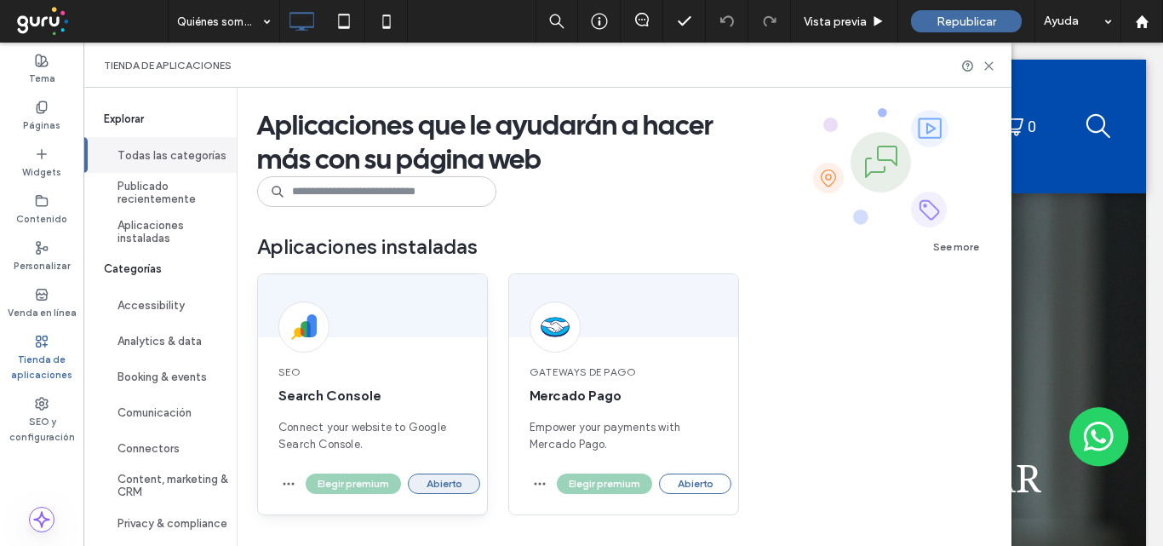
click at [458, 486] on button "Abierto" at bounding box center [444, 483] width 72 height 20
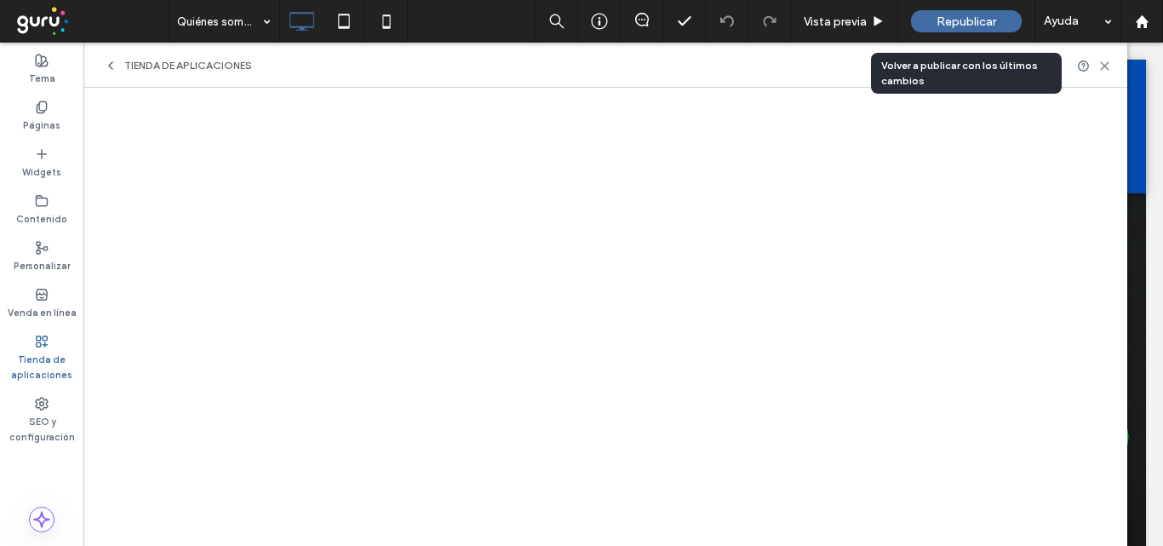
click at [952, 14] on span "Republicar" at bounding box center [966, 21] width 60 height 14
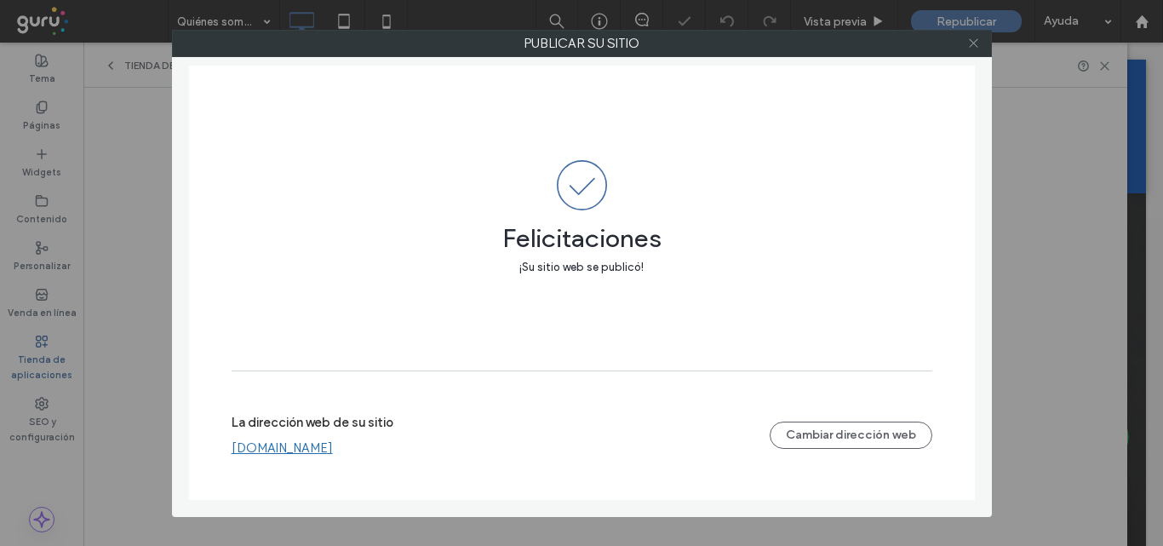
click at [967, 43] on icon at bounding box center [973, 43] width 13 height 13
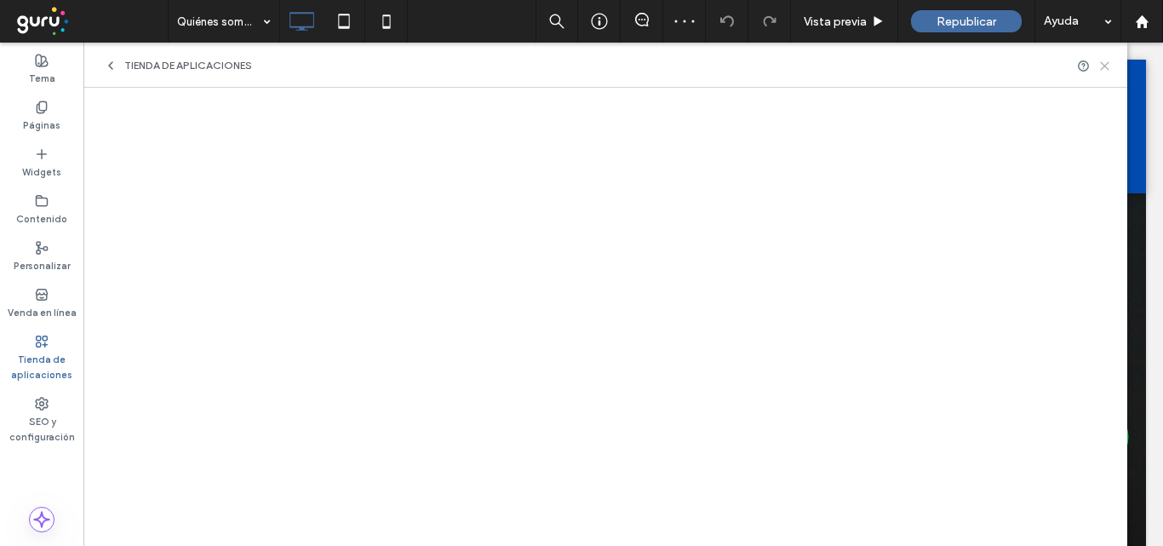
click at [1107, 67] on icon at bounding box center [1104, 66] width 13 height 13
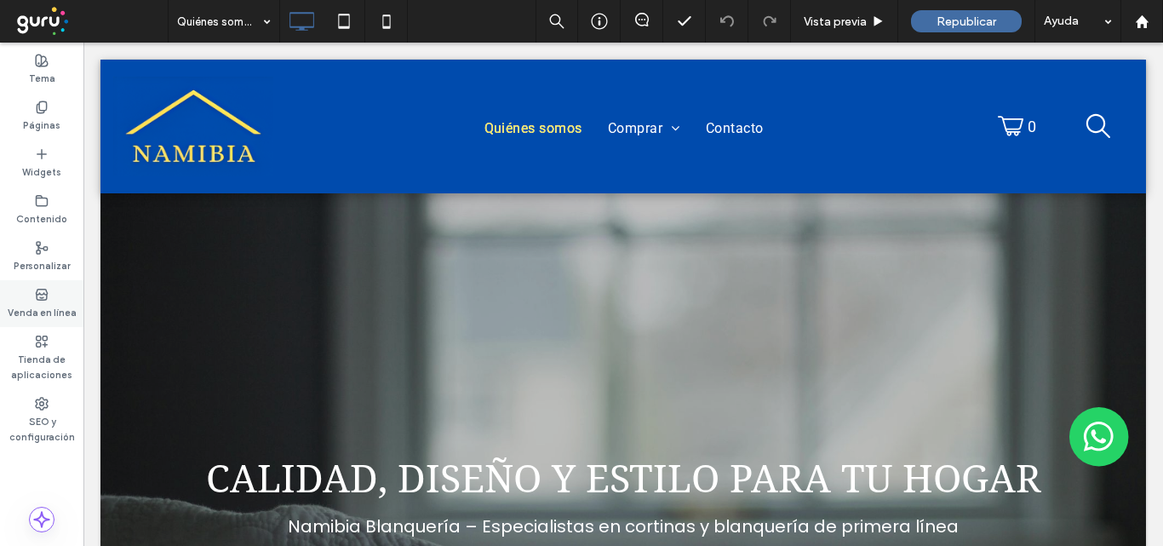
click at [34, 300] on div "Venda en línea" at bounding box center [41, 303] width 83 height 47
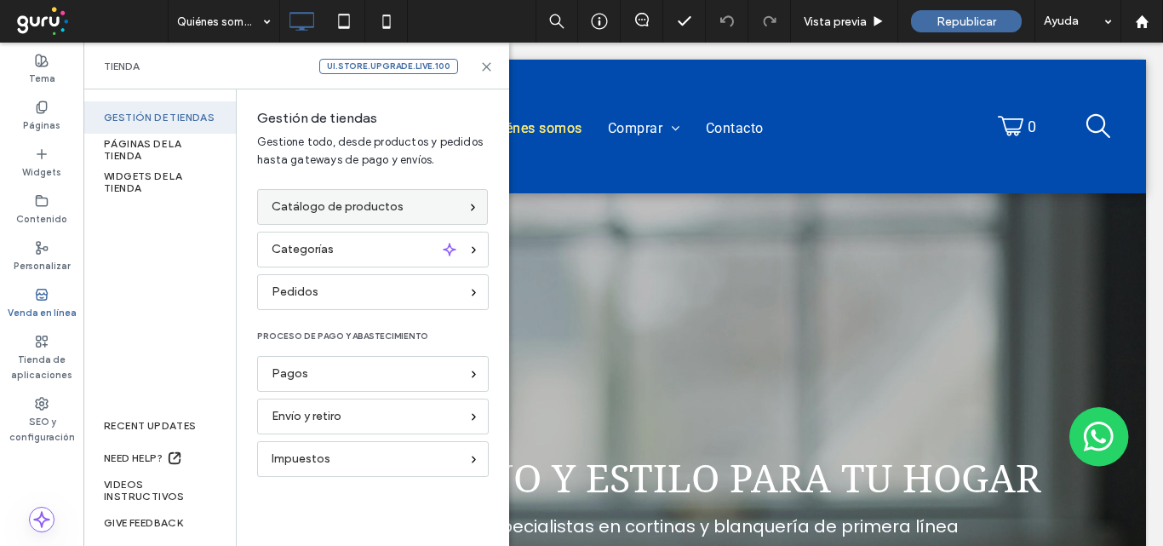
click at [411, 208] on div "Catálogo de productos" at bounding box center [365, 206] width 187 height 19
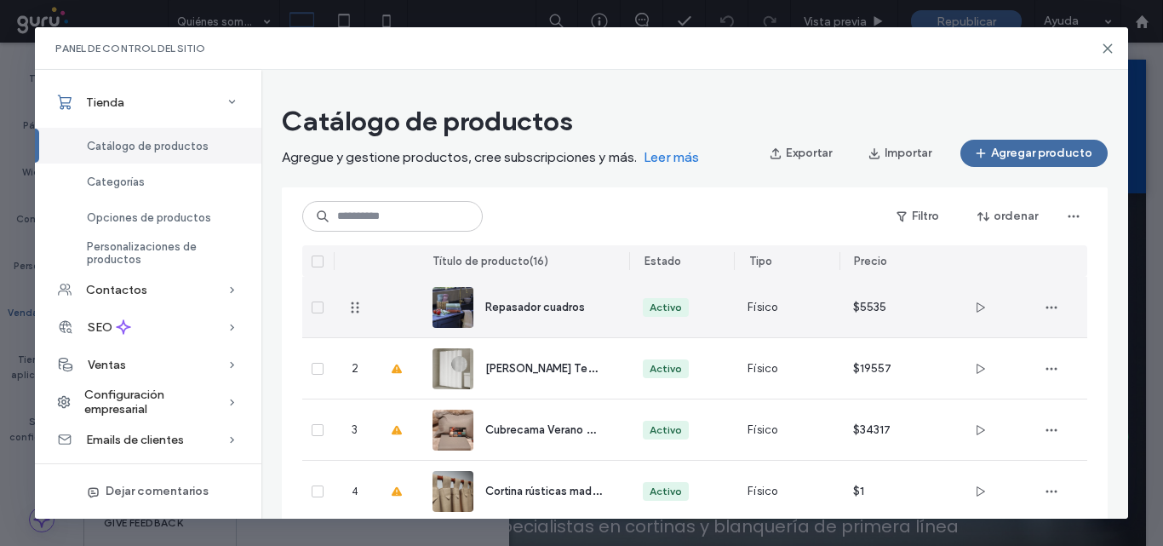
click at [543, 312] on span "Repasador cuadros" at bounding box center [535, 306] width 100 height 13
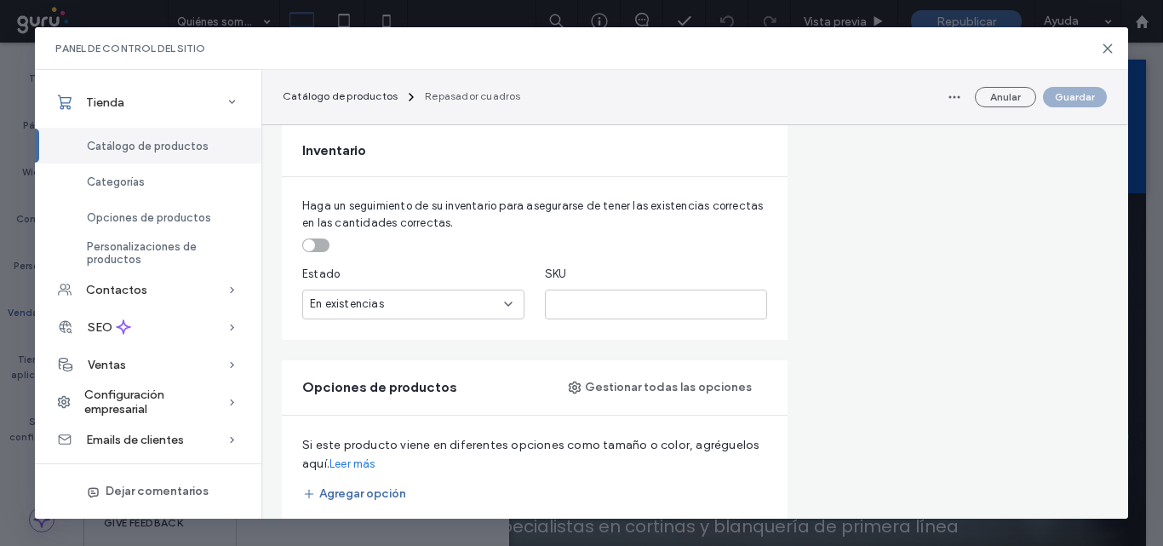
scroll to position [596, 0]
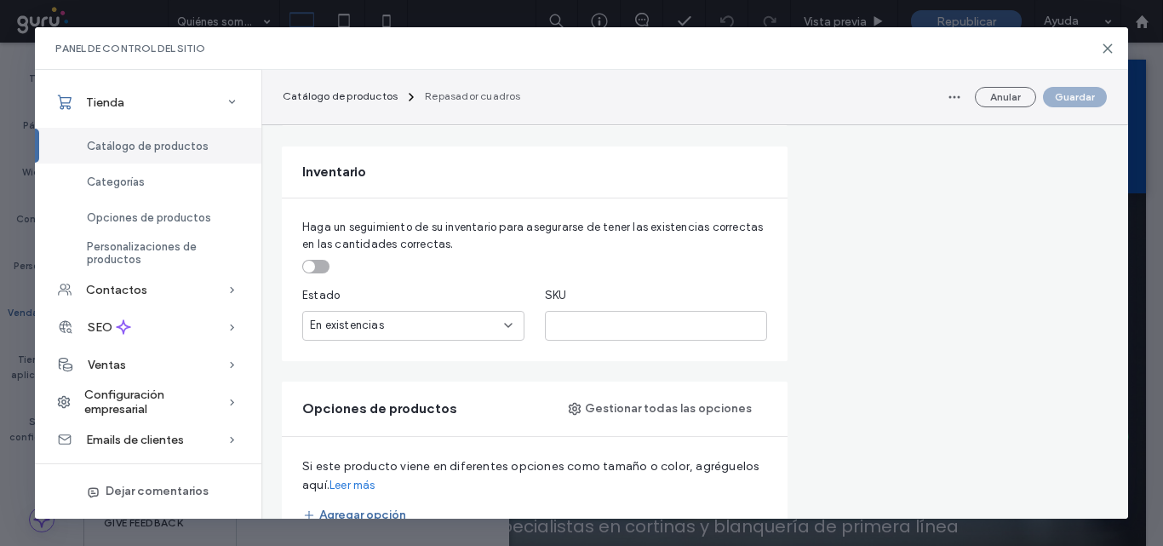
click at [510, 324] on icon at bounding box center [508, 325] width 14 height 14
click at [390, 381] on div "Sin stock" at bounding box center [413, 385] width 220 height 30
click at [510, 327] on icon at bounding box center [508, 325] width 14 height 14
click at [363, 352] on span "En existencias" at bounding box center [347, 355] width 74 height 17
